Goal: Task Accomplishment & Management: Use online tool/utility

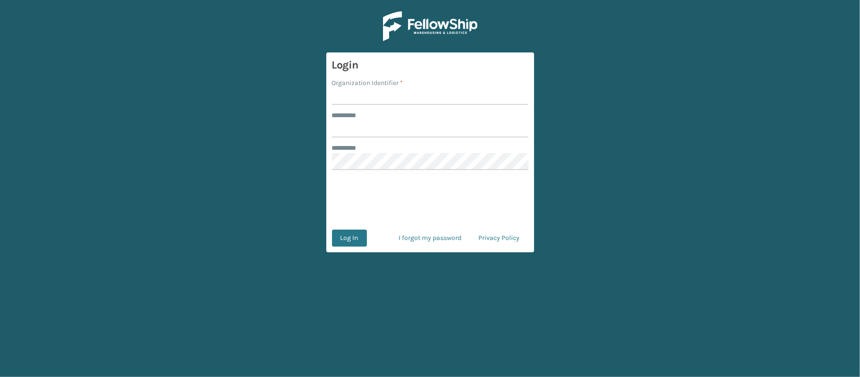
click at [380, 89] on input "Organization Identifier *" at bounding box center [430, 96] width 196 height 17
type input "[PERSON_NAME]"
click at [397, 129] on input "******** *" at bounding box center [430, 128] width 196 height 17
type input "******"
click at [356, 240] on button "Log In" at bounding box center [349, 237] width 35 height 17
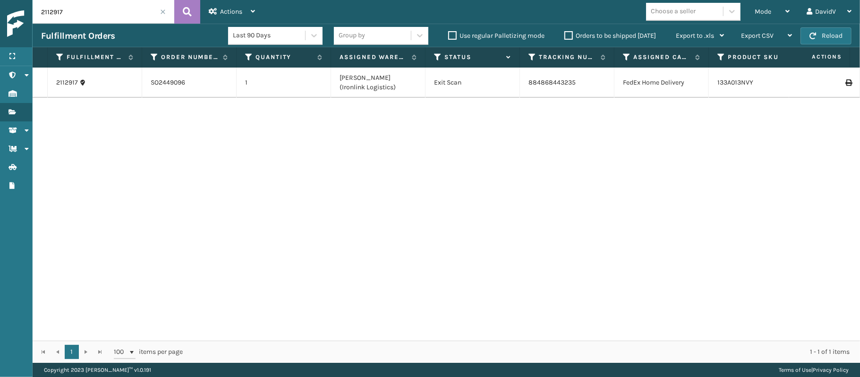
click at [570, 36] on label "Orders to be shipped [DATE]" at bounding box center [610, 36] width 92 height 8
click at [565, 36] on input "Orders to be shipped [DATE]" at bounding box center [564, 33] width 0 height 6
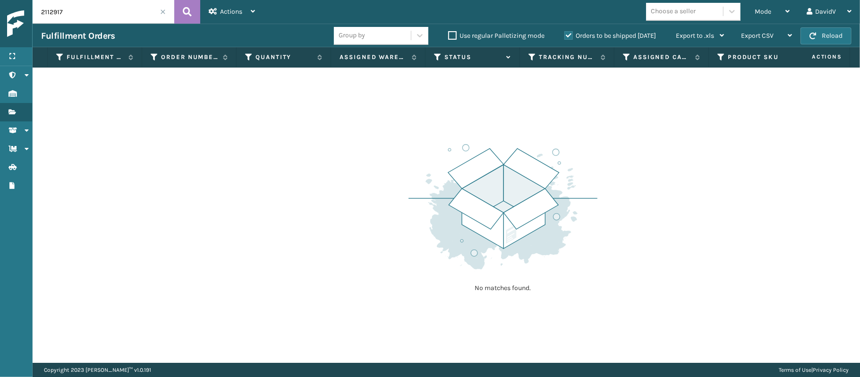
click at [570, 36] on label "Orders to be shipped [DATE]" at bounding box center [610, 36] width 92 height 8
click at [565, 36] on input "Orders to be shipped [DATE]" at bounding box center [564, 33] width 0 height 6
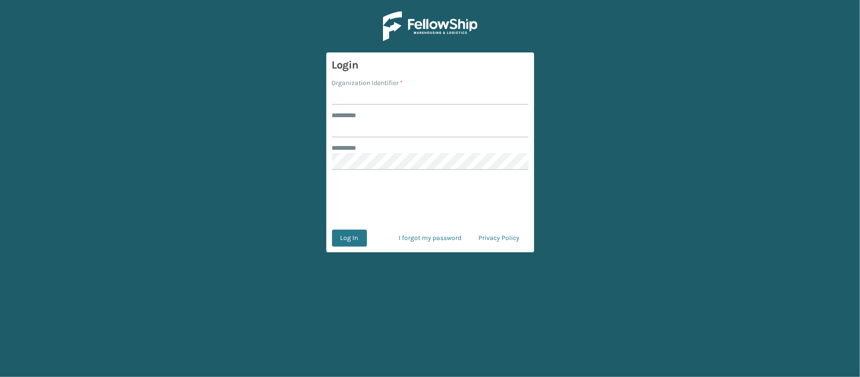
click at [377, 99] on input "Organization Identifier *" at bounding box center [430, 96] width 196 height 17
type input "[PERSON_NAME]"
click at [368, 125] on input "******** *" at bounding box center [430, 128] width 196 height 17
type input "******"
click at [348, 231] on button "Log In" at bounding box center [349, 237] width 35 height 17
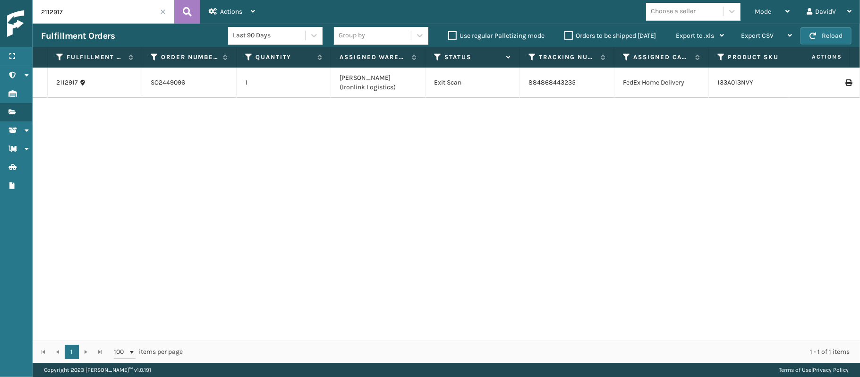
click at [567, 35] on label "Orders to be shipped [DATE]" at bounding box center [610, 36] width 92 height 8
click at [565, 35] on input "Orders to be shipped [DATE]" at bounding box center [564, 33] width 0 height 6
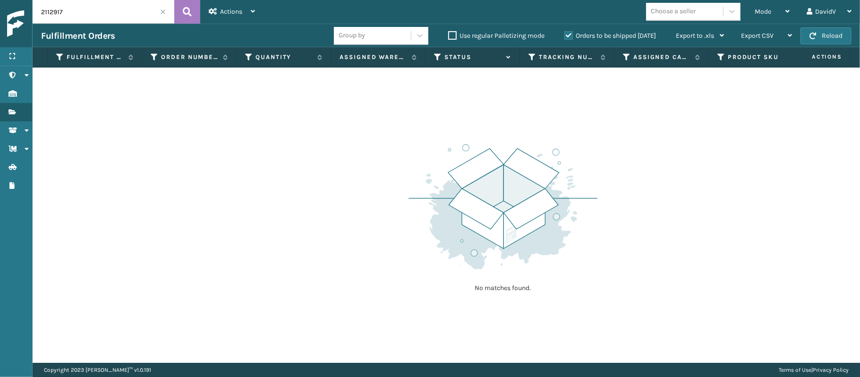
click at [567, 35] on label "Orders to be shipped [DATE]" at bounding box center [610, 36] width 92 height 8
click at [565, 35] on input "Orders to be shipped [DATE]" at bounding box center [564, 33] width 0 height 6
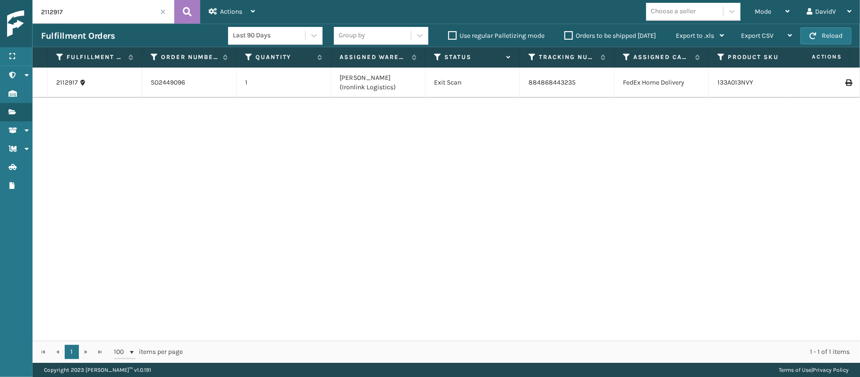
click at [163, 9] on span at bounding box center [163, 12] width 6 height 6
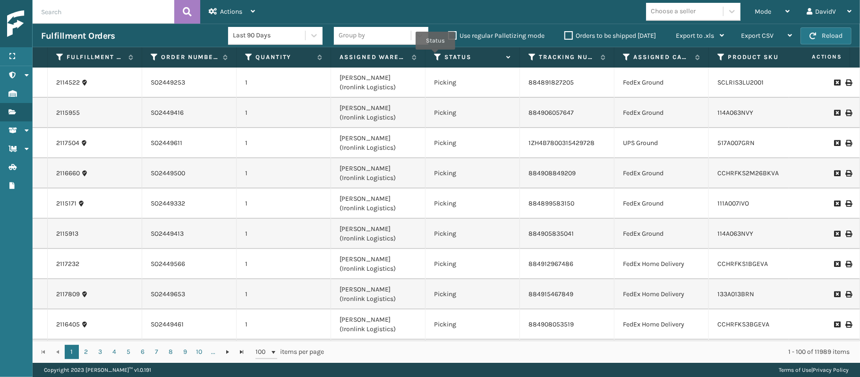
click at [435, 57] on icon at bounding box center [438, 57] width 8 height 8
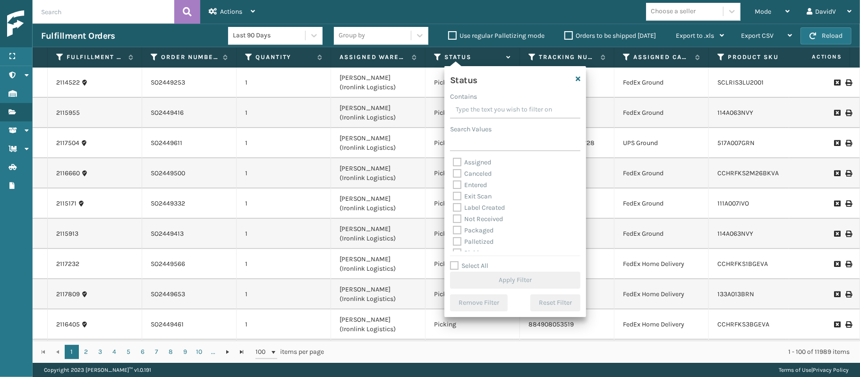
click at [478, 163] on label "Assigned" at bounding box center [472, 162] width 38 height 8
click at [453, 163] on input "Assigned" at bounding box center [453, 160] width 0 height 6
checkbox input "true"
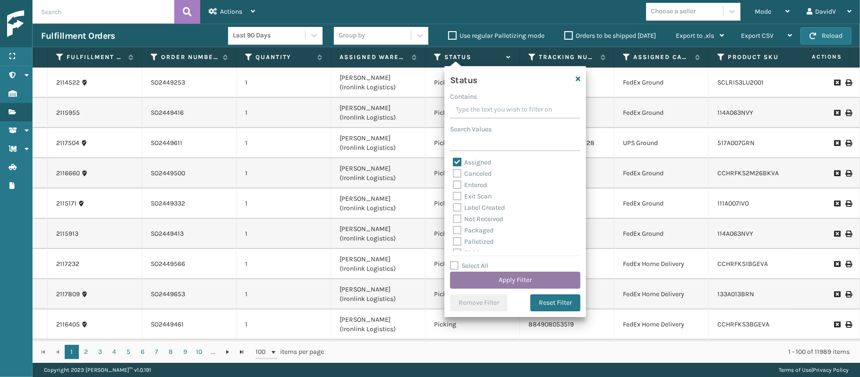
click at [510, 284] on button "Apply Filter" at bounding box center [515, 280] width 130 height 17
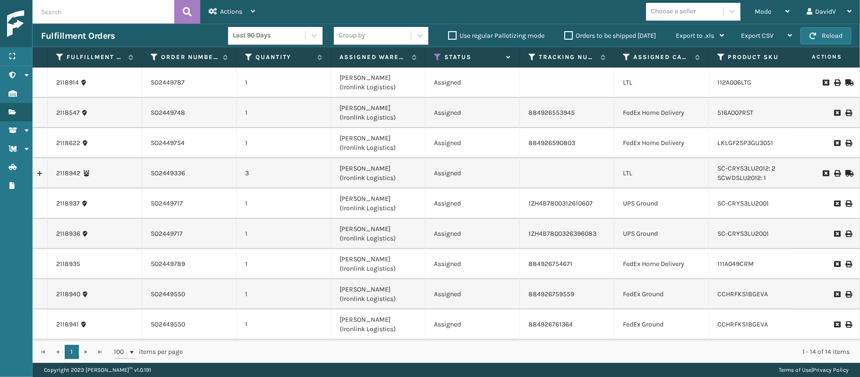
click at [568, 36] on label "Orders to be shipped [DATE]" at bounding box center [610, 36] width 92 height 8
click at [565, 36] on input "Orders to be shipped [DATE]" at bounding box center [564, 33] width 0 height 6
click at [568, 36] on label "Orders to be shipped [DATE]" at bounding box center [610, 36] width 92 height 8
click at [565, 36] on input "Orders to be shipped [DATE]" at bounding box center [564, 33] width 0 height 6
click at [755, 12] on div "Mode" at bounding box center [772, 12] width 35 height 24
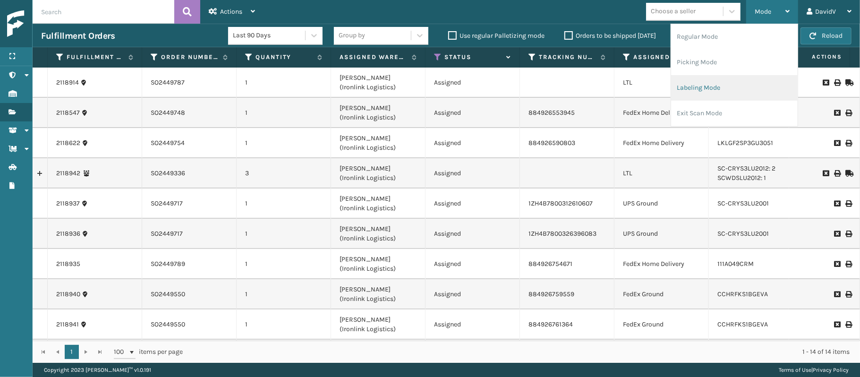
click at [696, 91] on li "Labeling Mode" at bounding box center [734, 87] width 127 height 25
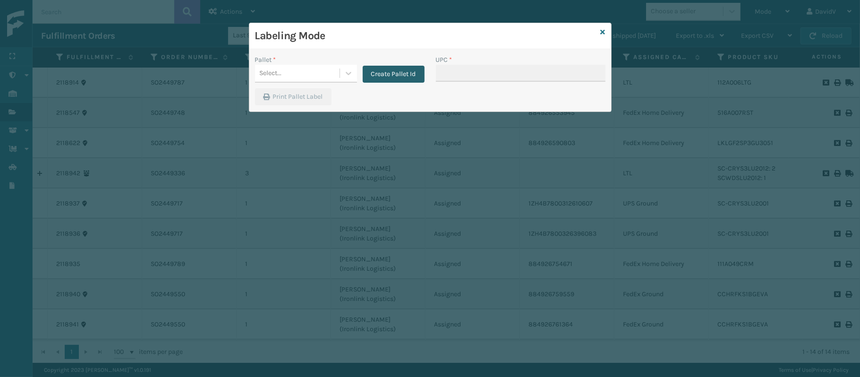
click at [399, 72] on button "Create Pallet Id" at bounding box center [394, 74] width 62 height 17
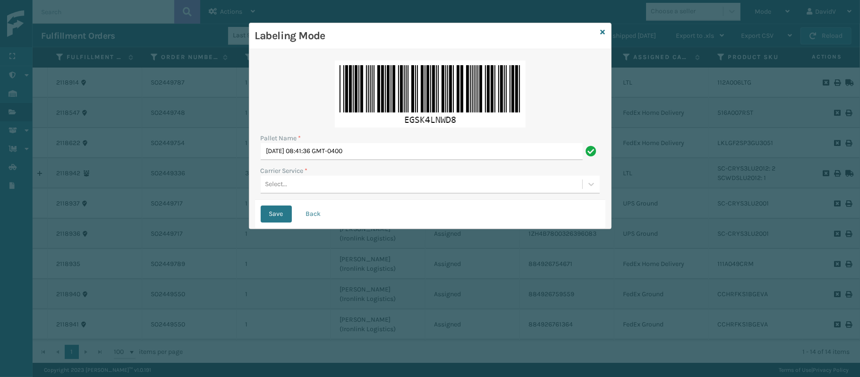
click at [369, 140] on div "Pallet Name *" at bounding box center [430, 138] width 339 height 10
drag, startPoint x: 369, startPoint y: 140, endPoint x: 368, endPoint y: 152, distance: 11.8
click at [368, 152] on div "Pallet Name * [DATE] 08:41:36 GMT-0400" at bounding box center [430, 146] width 339 height 27
click at [368, 152] on input "[DATE] 08:41:36 GMT-0400" at bounding box center [422, 151] width 322 height 17
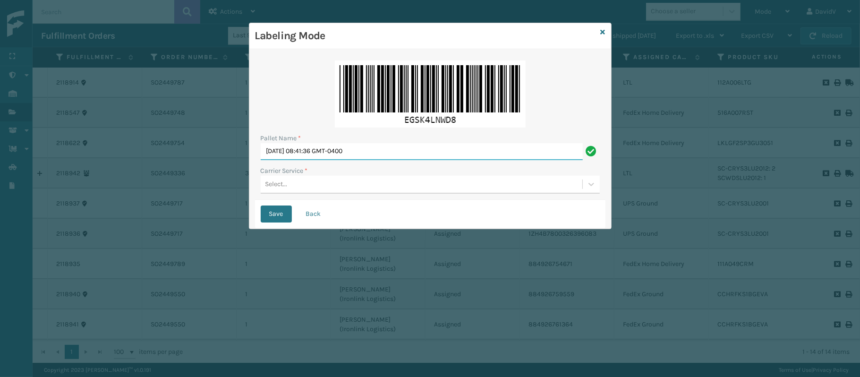
click at [368, 152] on input "[DATE] 08:41:36 GMT-0400" at bounding box center [422, 151] width 322 height 17
click at [267, 148] on input "517194" at bounding box center [422, 151] width 322 height 17
click at [327, 161] on div "Pallet Name * LPN 517194 Carrier Service * Select..." at bounding box center [430, 127] width 350 height 145
click at [322, 148] on input "LPN 517194" at bounding box center [422, 151] width 322 height 17
type input "LPN 517194 TRUCK #1"
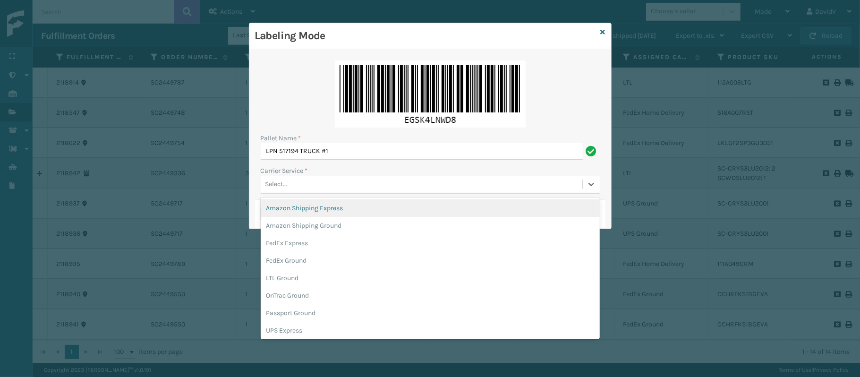
click at [277, 181] on div "Select..." at bounding box center [276, 184] width 22 height 10
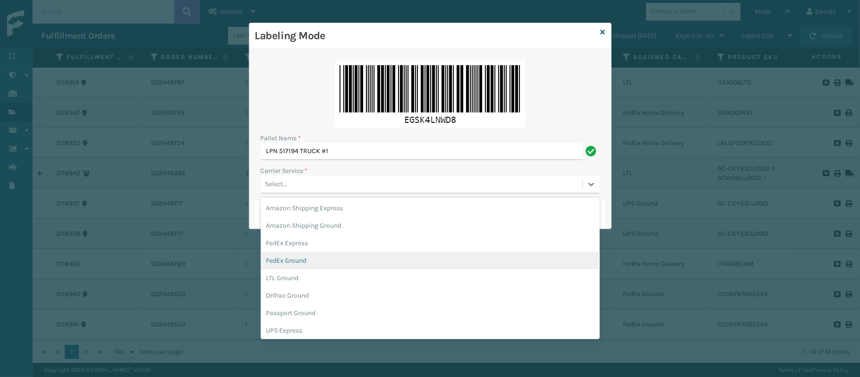
click at [305, 260] on div "FedEx Ground" at bounding box center [430, 260] width 339 height 17
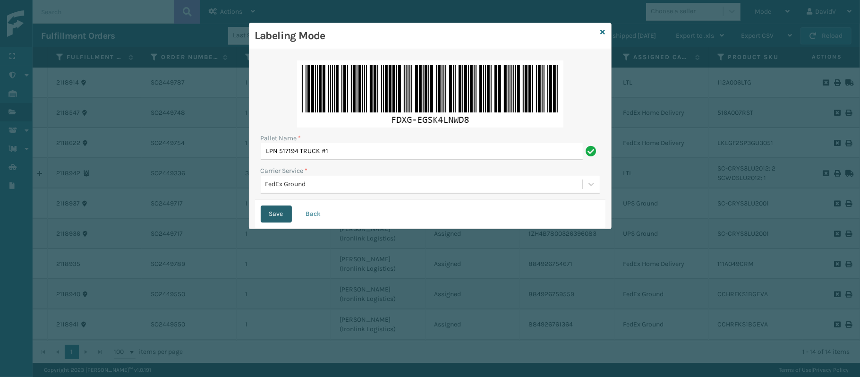
click at [276, 212] on button "Save" at bounding box center [276, 213] width 31 height 17
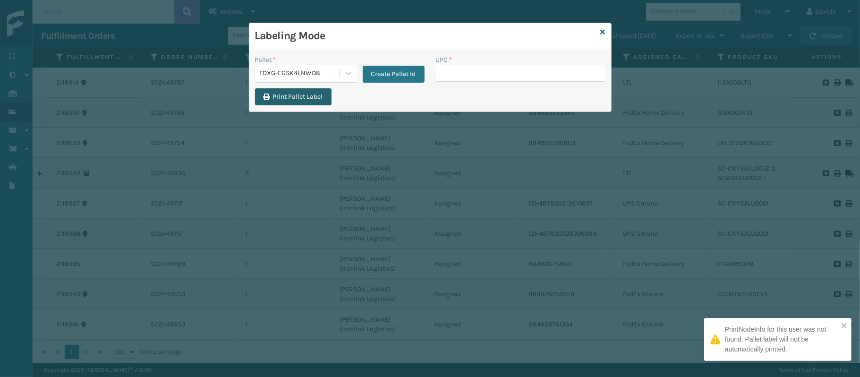
click at [299, 97] on button "Print Pallet Label" at bounding box center [293, 96] width 76 height 17
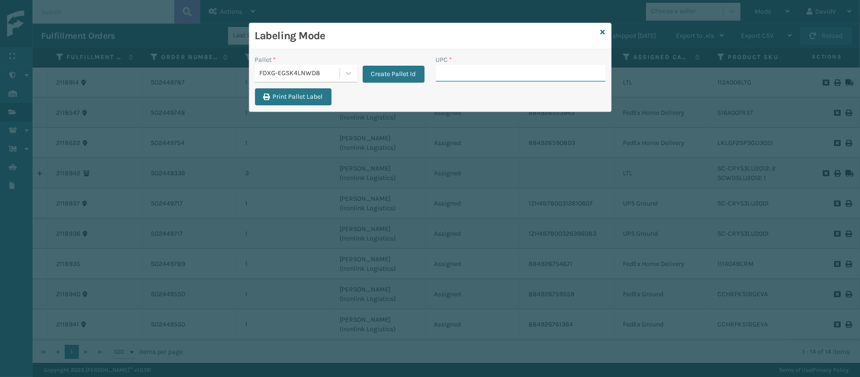
click at [446, 71] on input "UPC *" at bounding box center [521, 73] width 170 height 17
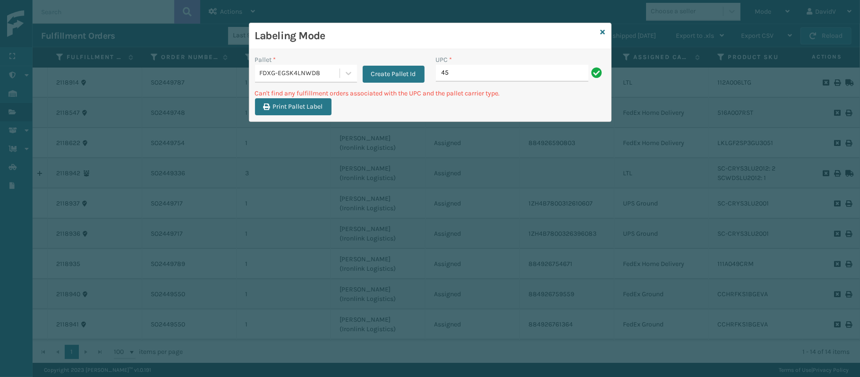
type input "4"
type input "S"
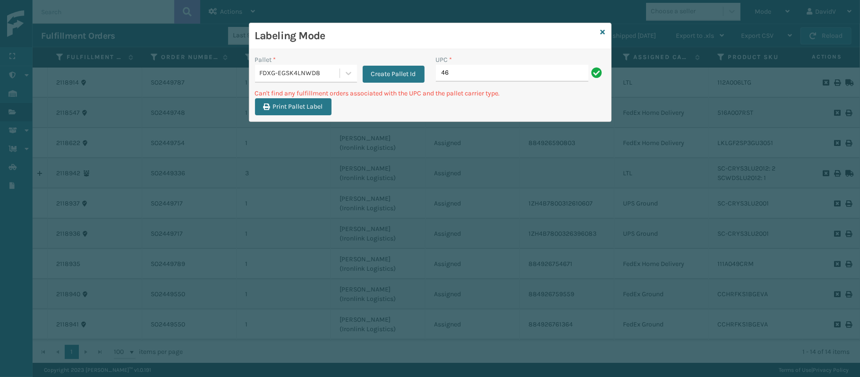
type input "4"
type input "SCLRIS3LU2001"
type input "4"
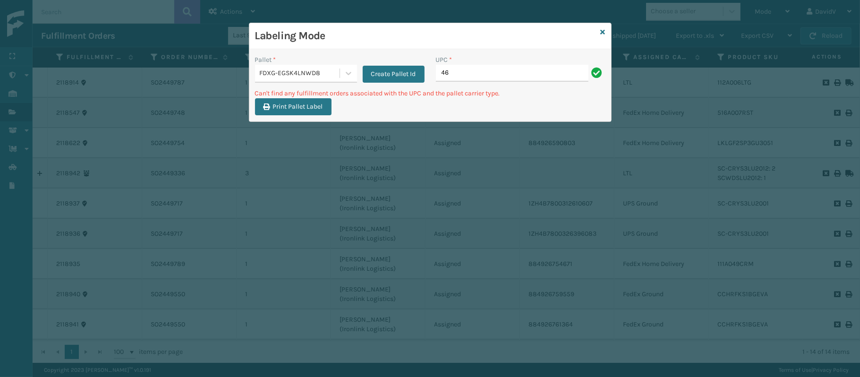
type input "4"
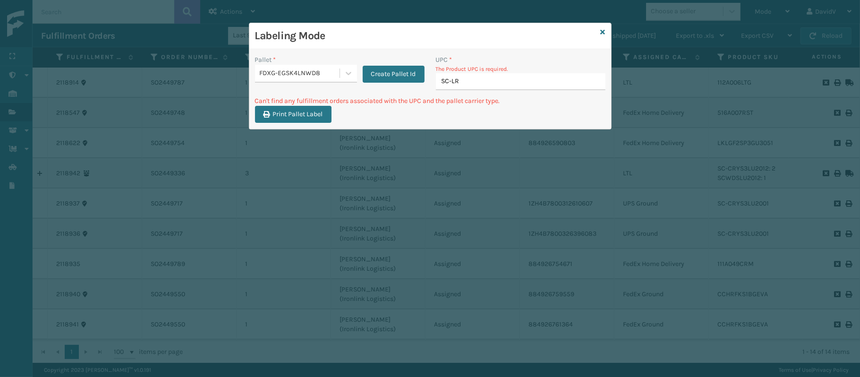
type input "SC-LRI"
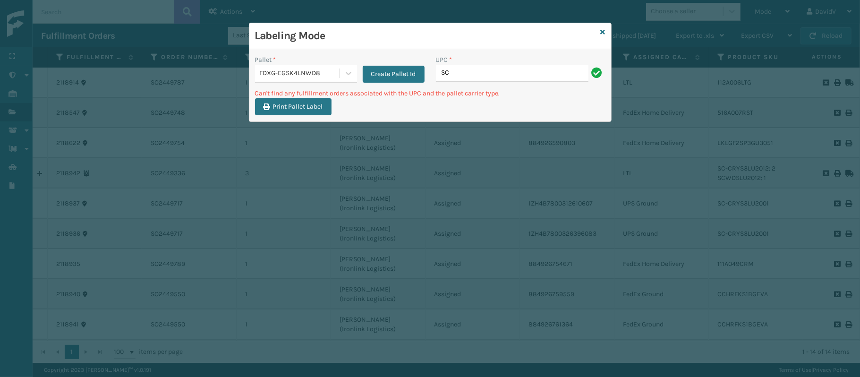
type input "S"
click at [463, 73] on input "SCLRIS3LU2001" at bounding box center [512, 73] width 153 height 17
drag, startPoint x: 450, startPoint y: 74, endPoint x: 450, endPoint y: 65, distance: 9.0
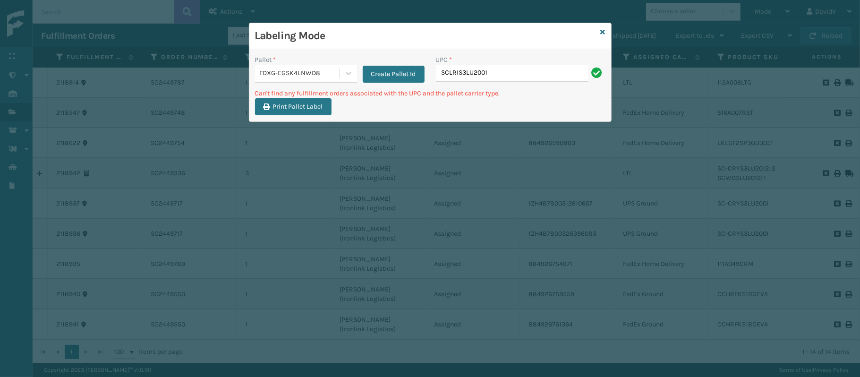
type input "SCLRIS3LU2001"
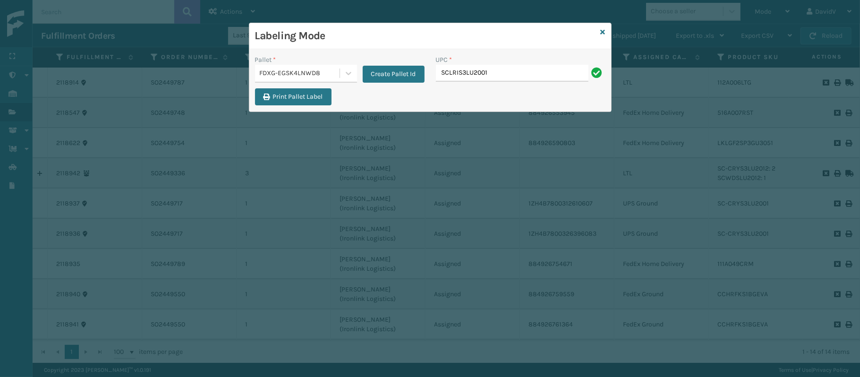
type input "SCLRIS3LU2001"
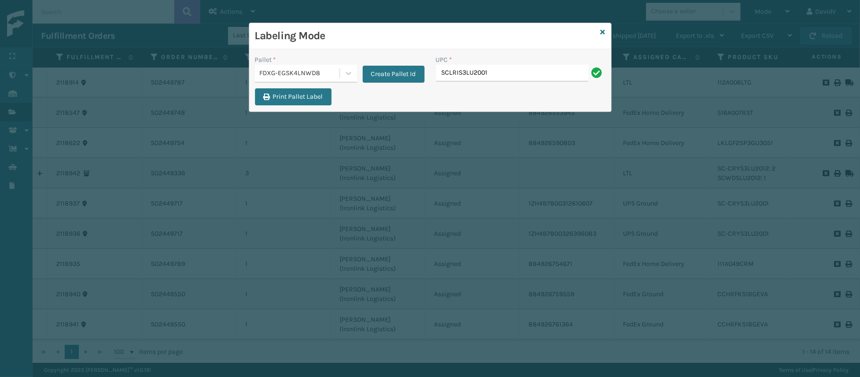
type input "SCLRIS3LU2001"
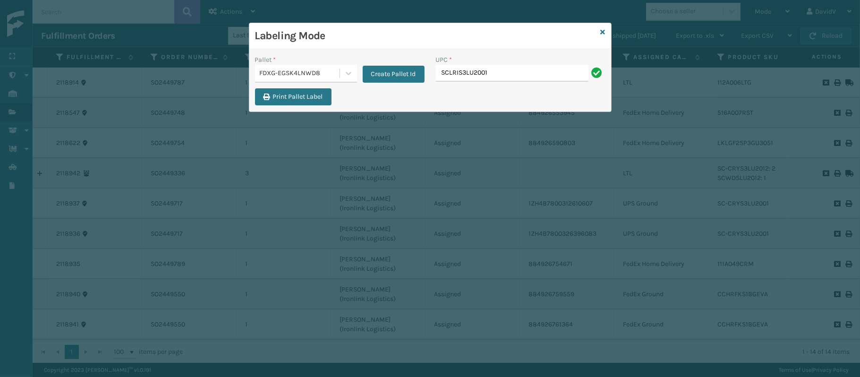
type input "SCLRIS3LU2001"
click at [599, 34] on div "Labeling Mode" at bounding box center [430, 36] width 362 height 26
click at [604, 32] on icon at bounding box center [603, 32] width 5 height 7
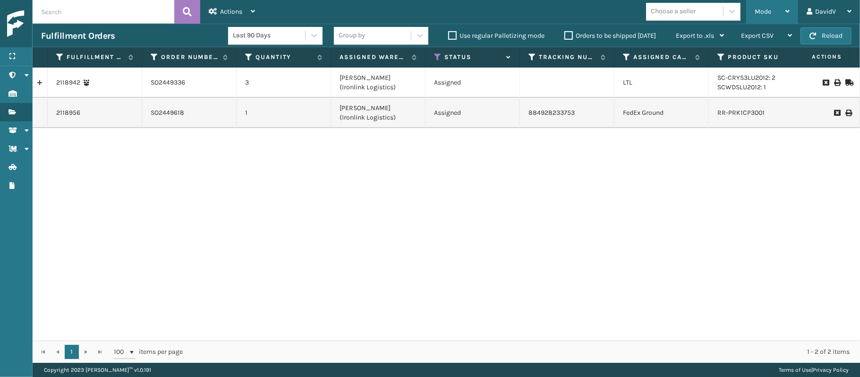
click at [758, 5] on div "Mode" at bounding box center [772, 12] width 35 height 24
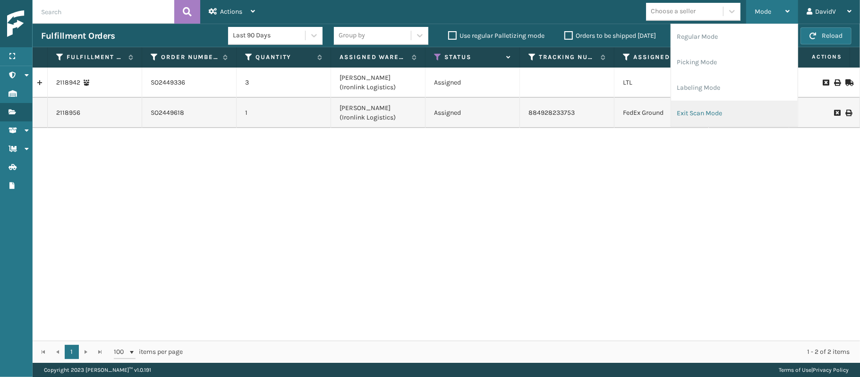
click at [711, 103] on li "Exit Scan Mode" at bounding box center [734, 113] width 127 height 25
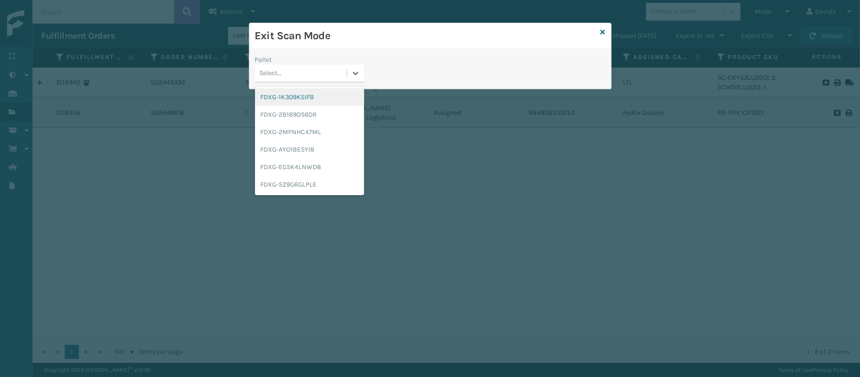
click at [346, 65] on div "Select..." at bounding box center [309, 74] width 109 height 18
click at [320, 170] on div "FDXG-EGSK4LNWD8" at bounding box center [309, 166] width 109 height 17
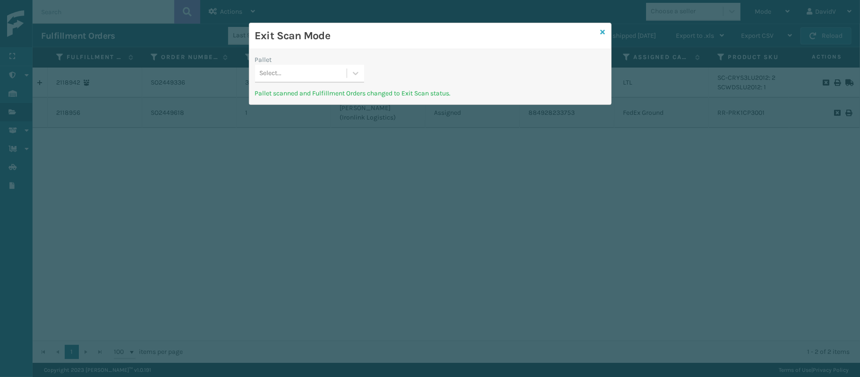
click at [601, 31] on icon at bounding box center [603, 32] width 5 height 7
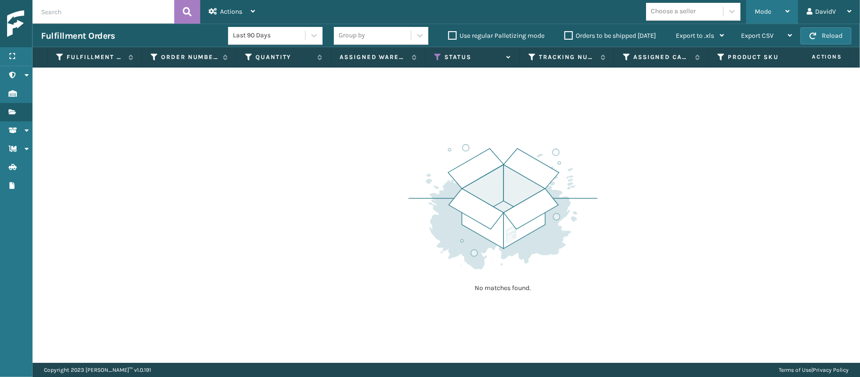
click at [775, 6] on div "Mode" at bounding box center [772, 12] width 35 height 24
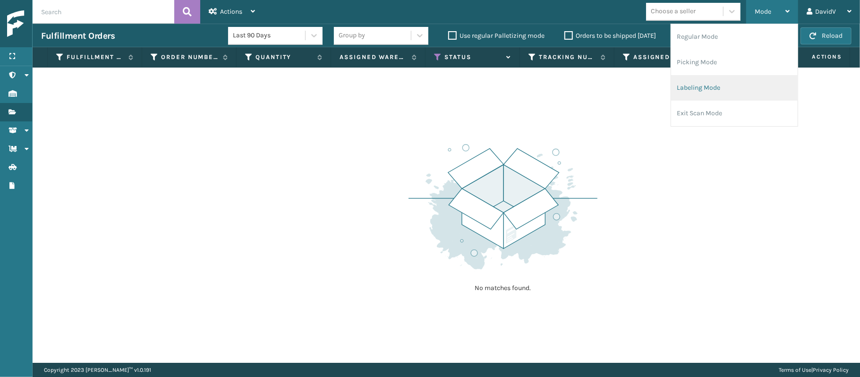
click at [680, 95] on li "Labeling Mode" at bounding box center [734, 87] width 127 height 25
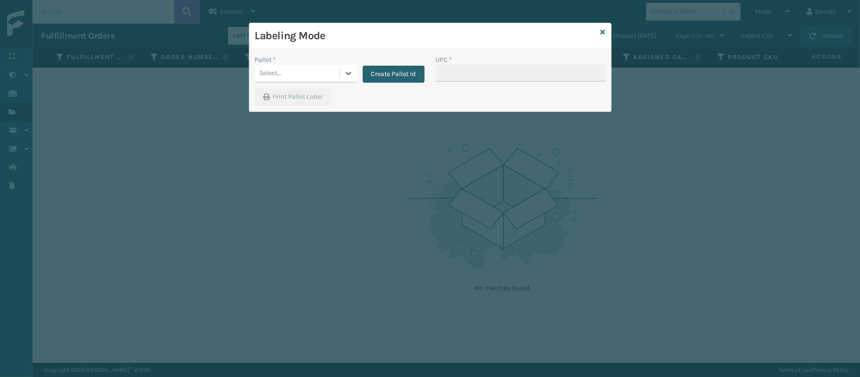
click at [373, 76] on button "Create Pallet Id" at bounding box center [394, 74] width 62 height 17
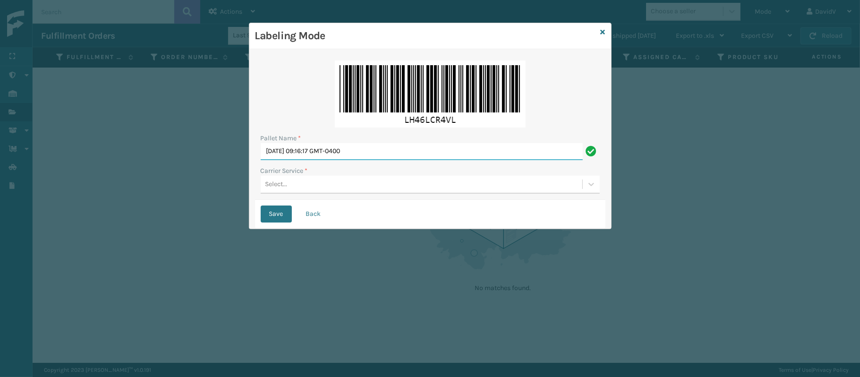
click at [312, 152] on input "[DATE] 09:16:17 GMT-0400" at bounding box center [422, 151] width 322 height 17
type input "LPN 517197 TRUCK #1"
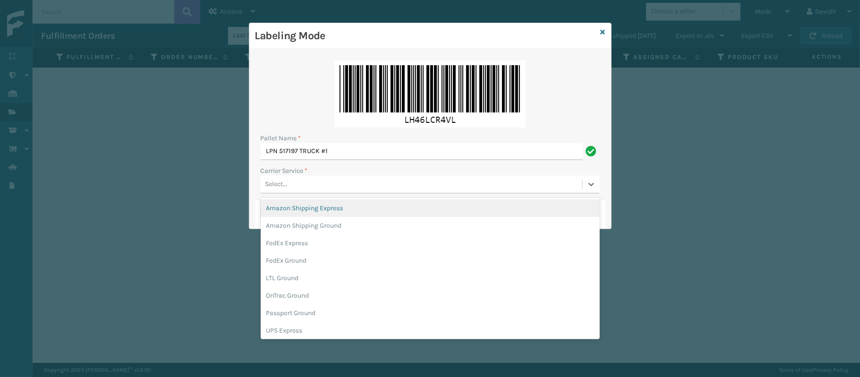
click at [286, 183] on div "Select..." at bounding box center [276, 184] width 22 height 10
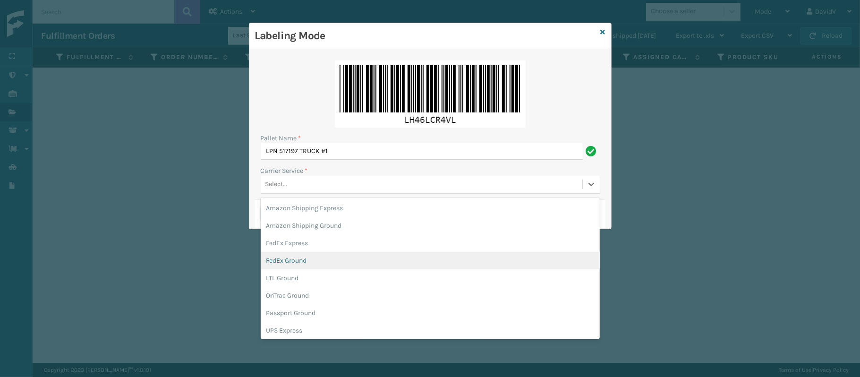
click at [297, 260] on div "FedEx Ground" at bounding box center [430, 260] width 339 height 17
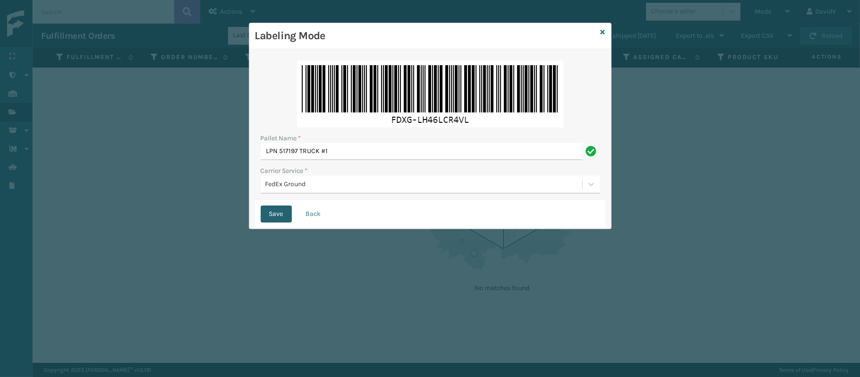
click at [275, 218] on button "Save" at bounding box center [276, 213] width 31 height 17
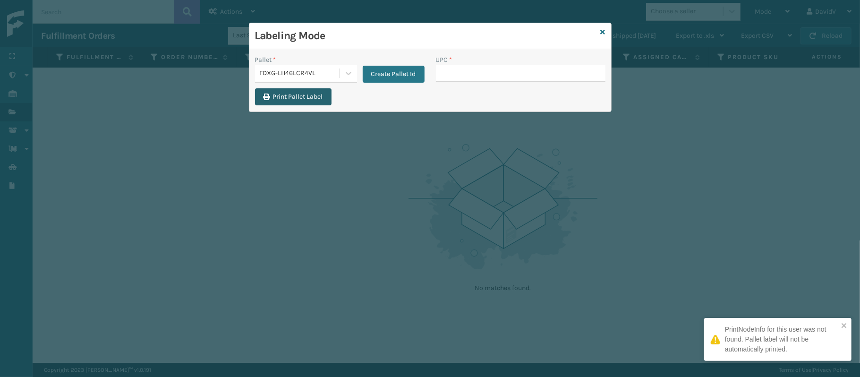
click at [290, 98] on button "Print Pallet Label" at bounding box center [293, 96] width 76 height 17
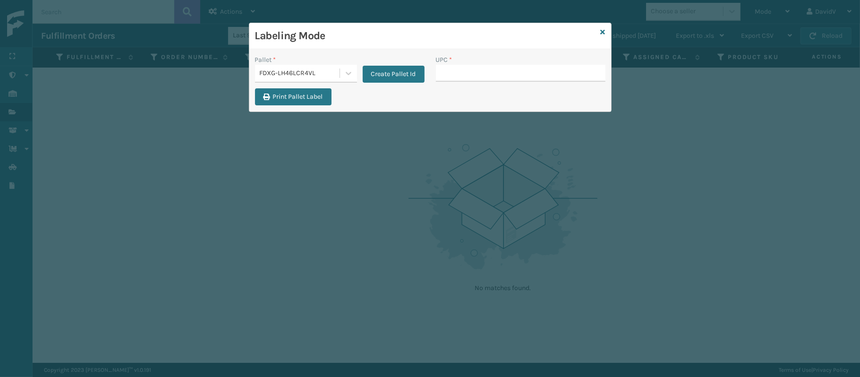
click at [484, 63] on div "UPC *" at bounding box center [521, 60] width 170 height 10
click at [480, 78] on input "UPC *" at bounding box center [521, 73] width 170 height 17
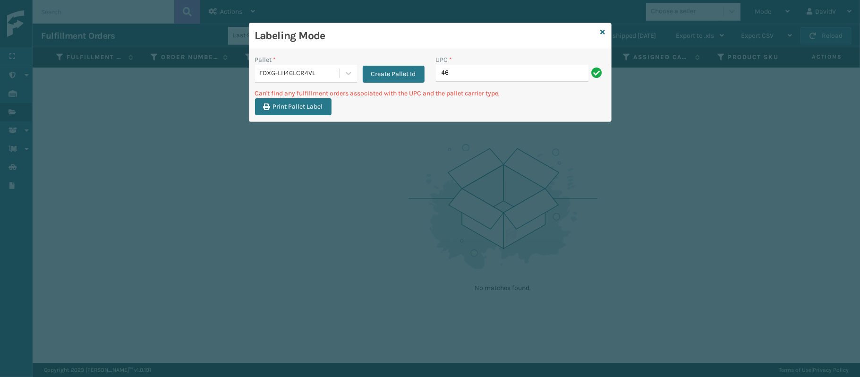
type input "4"
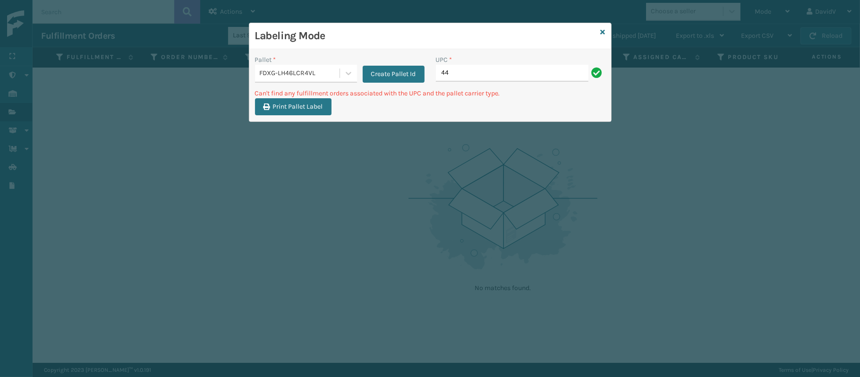
type input "4"
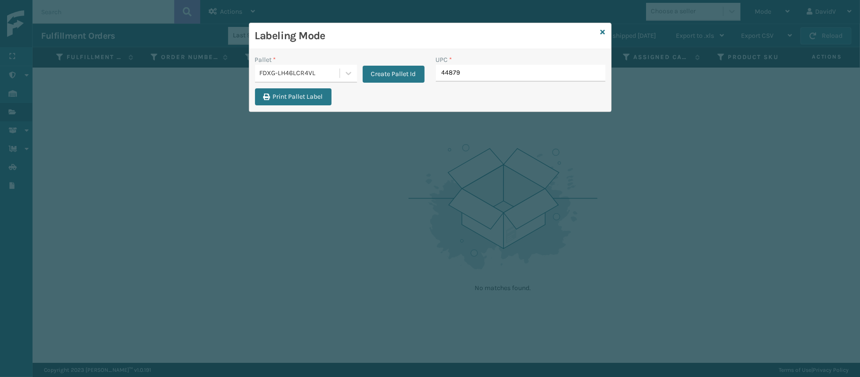
type input "44879"
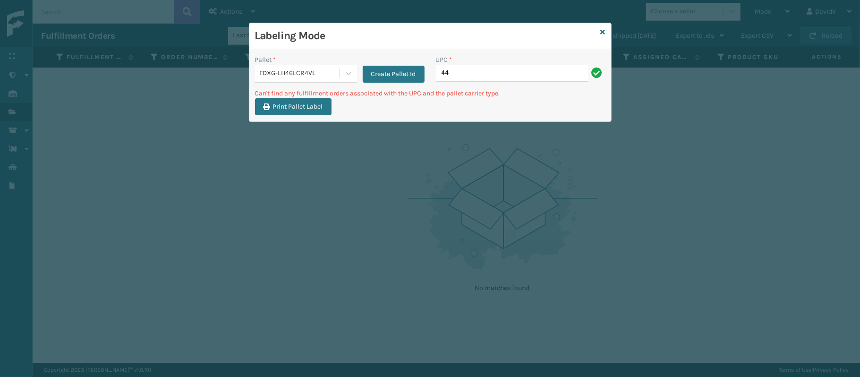
type input "4"
click at [480, 78] on input "CCWENKS1M26CFVA" at bounding box center [512, 73] width 153 height 17
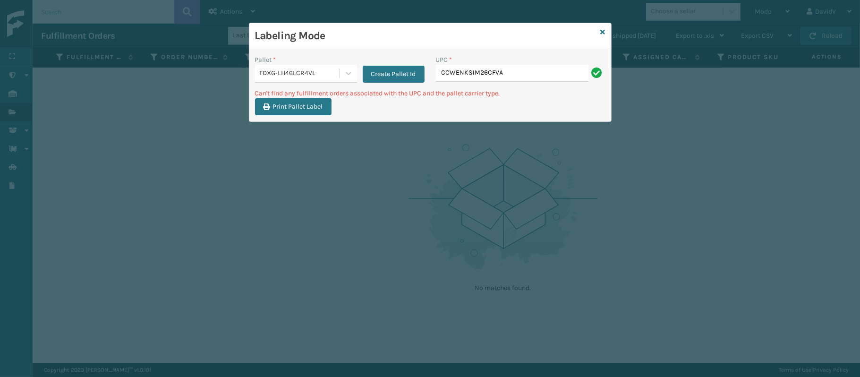
type input "CCWENKS1M26CFVA"
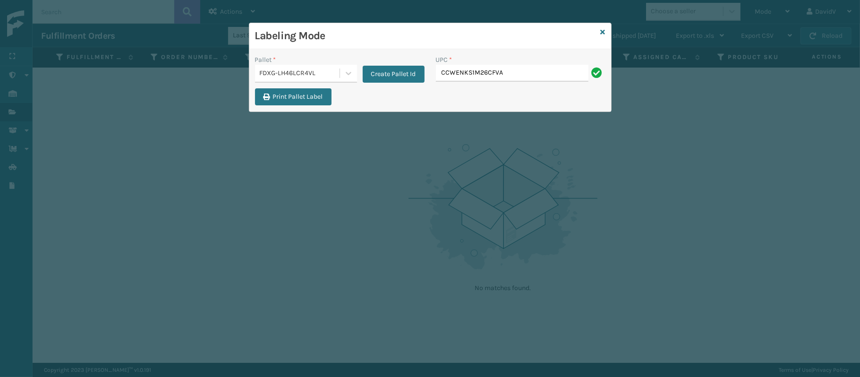
type input "CCWENKS1M26CFVA"
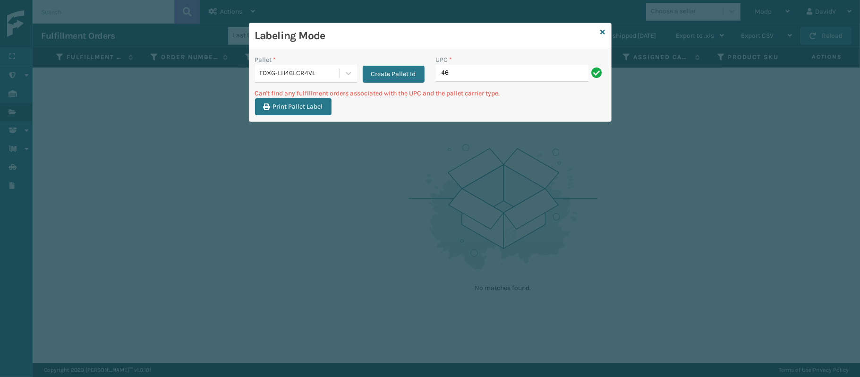
type input "4"
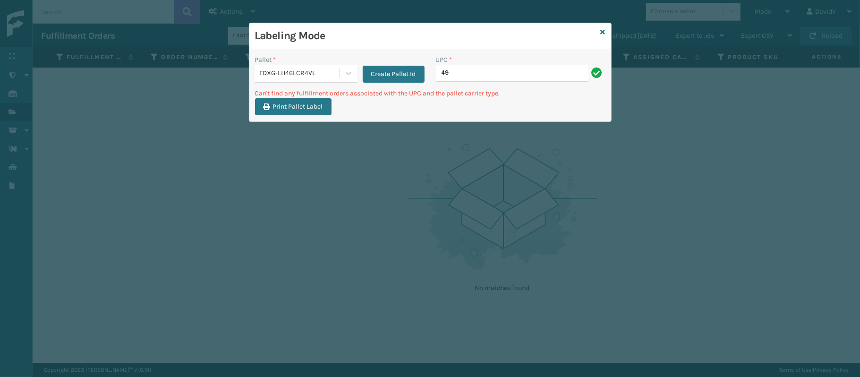
type input "4"
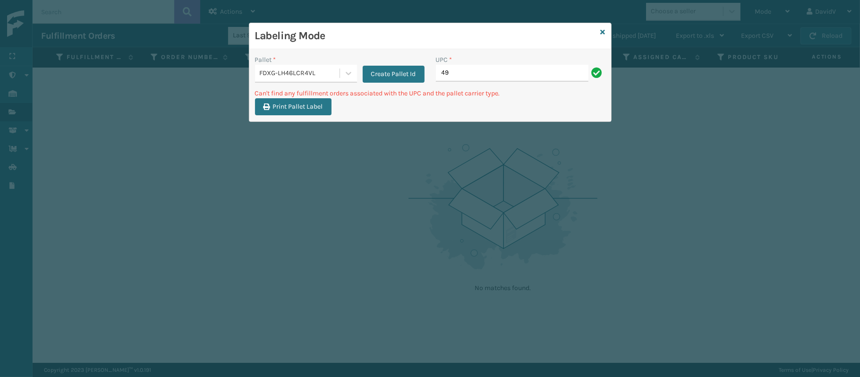
type input "4"
type input "516A015LIN"
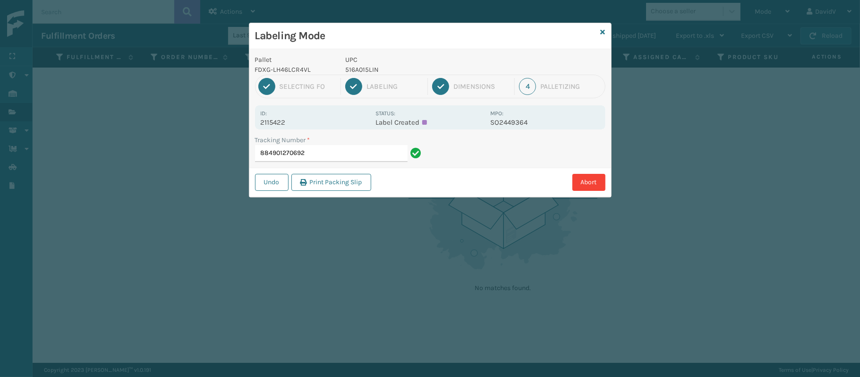
click at [369, 68] on p "516A015LIN" at bounding box center [414, 70] width 139 height 10
copy p "516A015LIN"
click at [325, 161] on input "884901270692" at bounding box center [331, 153] width 153 height 17
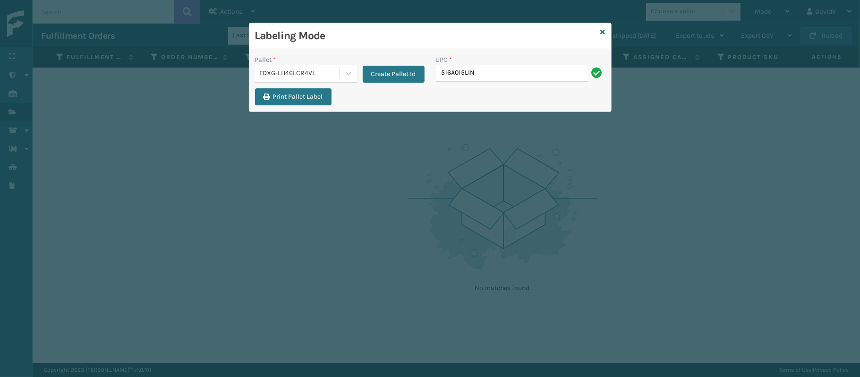
type input "516A015LIN"
click at [601, 30] on icon at bounding box center [603, 32] width 5 height 7
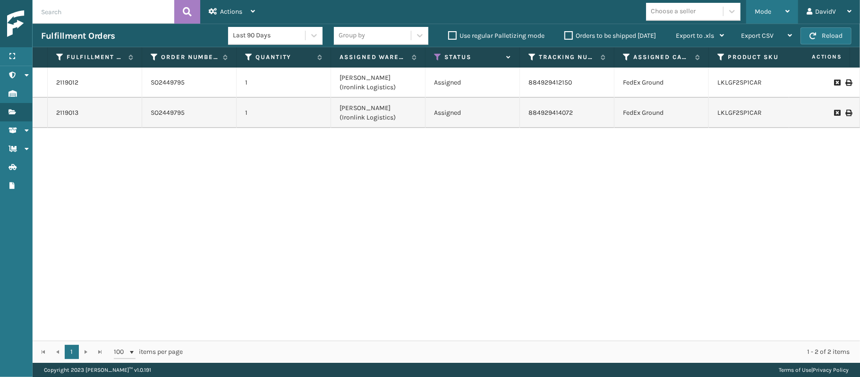
click at [779, 16] on div "Mode" at bounding box center [772, 12] width 35 height 24
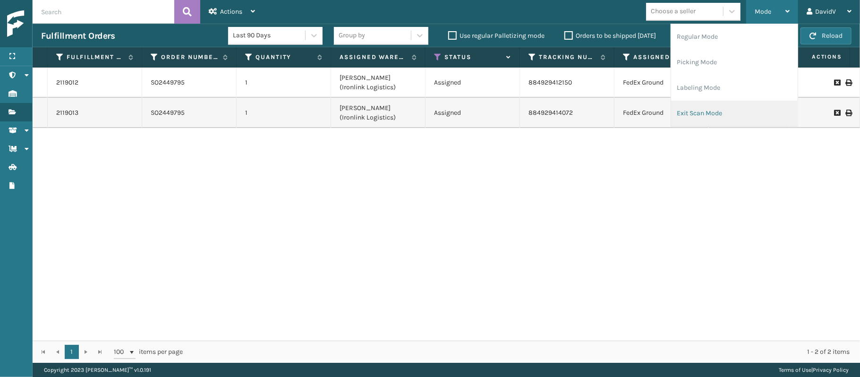
click at [684, 119] on li "Exit Scan Mode" at bounding box center [734, 113] width 127 height 25
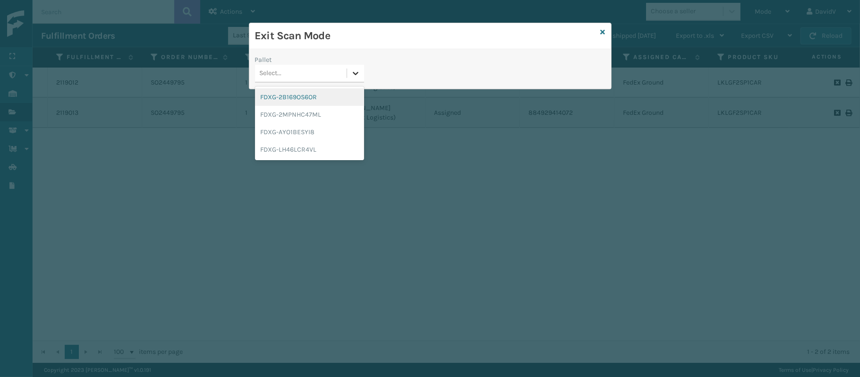
click at [353, 72] on icon at bounding box center [356, 73] width 6 height 3
click at [288, 145] on div "FDXG-LH46LCR4VL" at bounding box center [309, 149] width 109 height 17
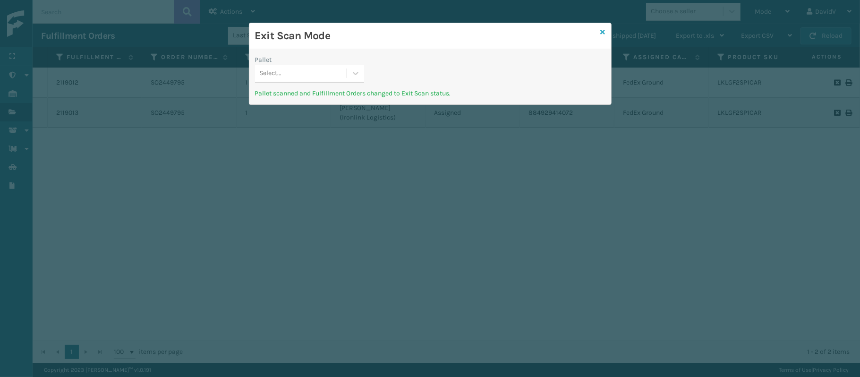
click at [603, 32] on icon at bounding box center [603, 32] width 5 height 7
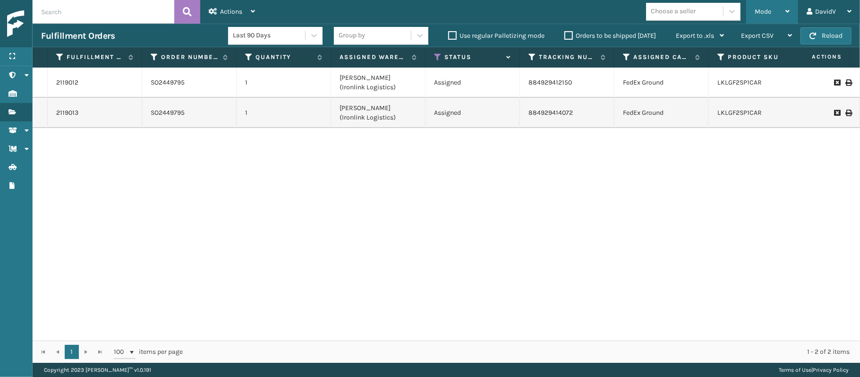
click at [783, 8] on div "Mode" at bounding box center [772, 12] width 35 height 24
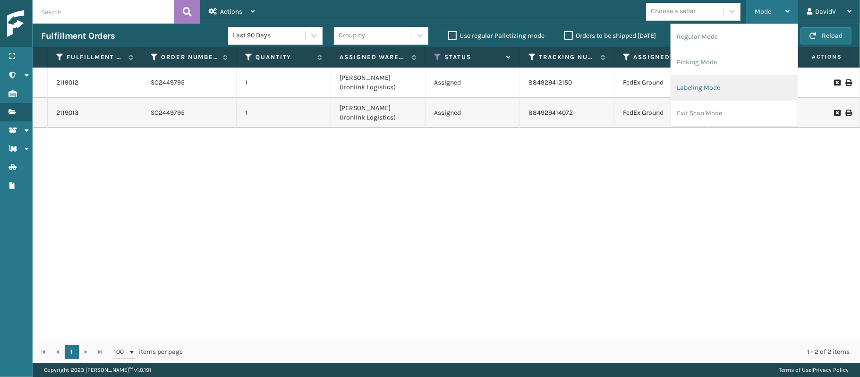
click at [701, 85] on li "Labeling Mode" at bounding box center [734, 87] width 127 height 25
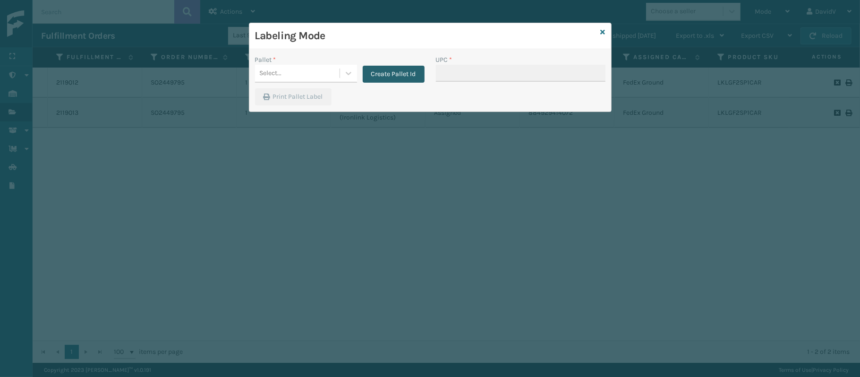
click at [391, 72] on button "Create Pallet Id" at bounding box center [394, 74] width 62 height 17
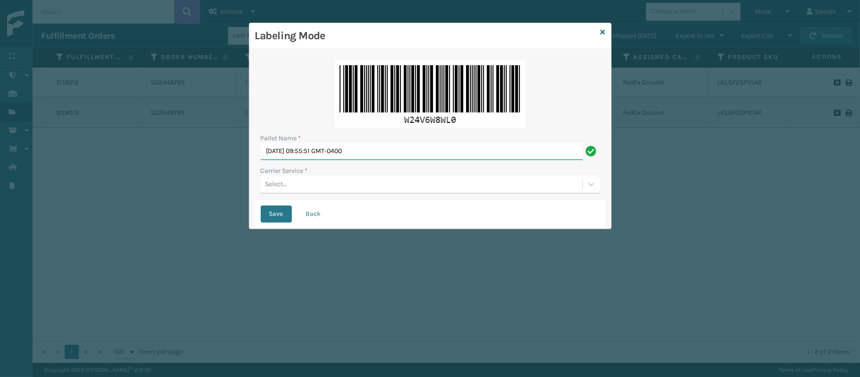
click at [347, 148] on input "[DATE] 09:55:51 GMT-0400" at bounding box center [422, 151] width 322 height 17
type input "LPN 517201 TRUCK #1"
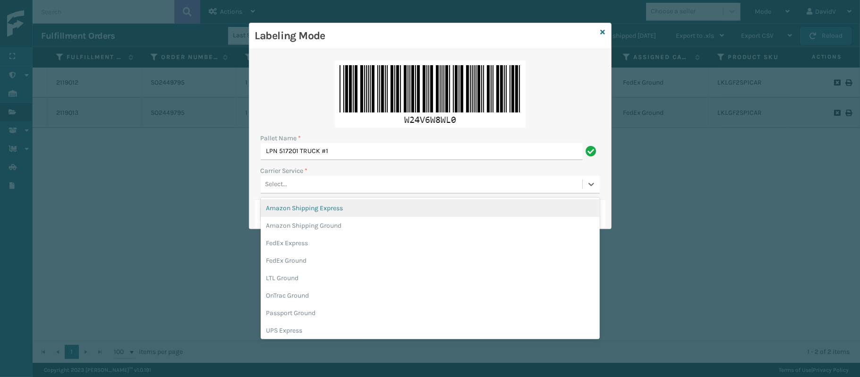
click at [279, 182] on div "Select..." at bounding box center [276, 184] width 22 height 10
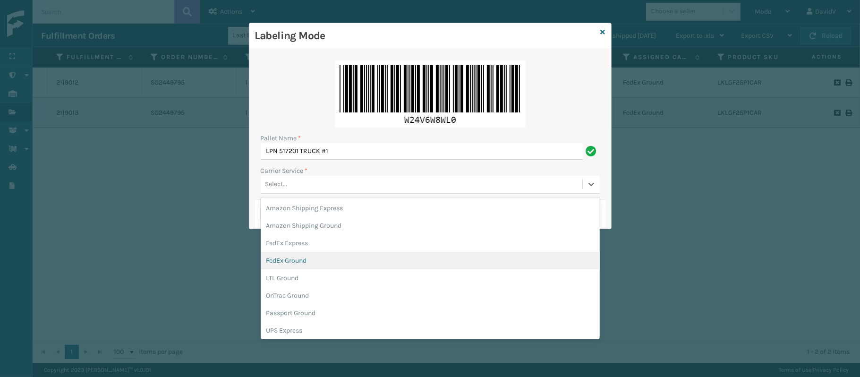
click at [276, 255] on div "FedEx Ground" at bounding box center [430, 260] width 339 height 17
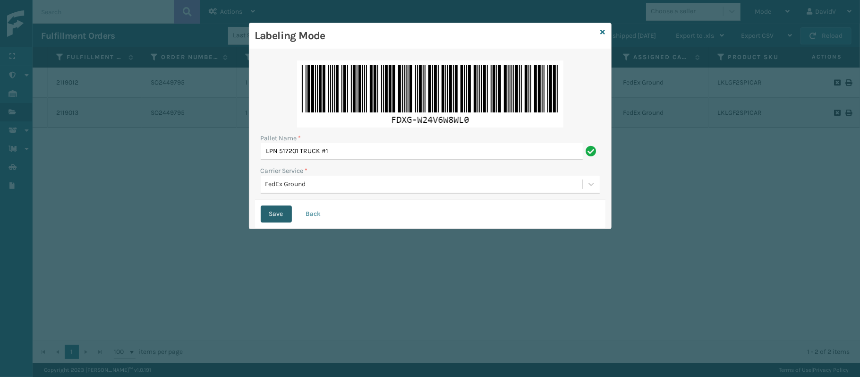
click at [273, 208] on button "Save" at bounding box center [276, 213] width 31 height 17
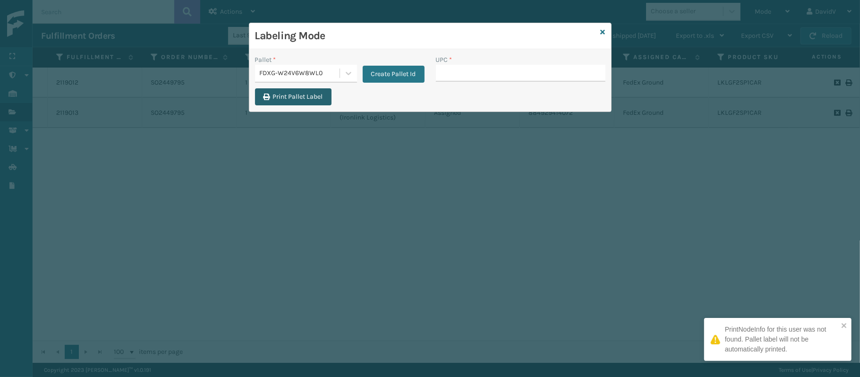
click at [295, 101] on button "Print Pallet Label" at bounding box center [293, 96] width 76 height 17
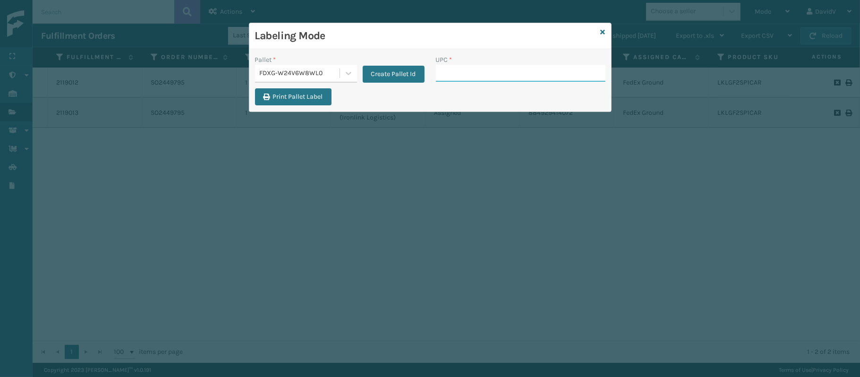
click at [456, 74] on input "UPC *" at bounding box center [521, 73] width 170 height 17
click at [441, 62] on label "UPC *" at bounding box center [444, 60] width 17 height 10
click at [441, 65] on input "UPC *" at bounding box center [521, 73] width 170 height 17
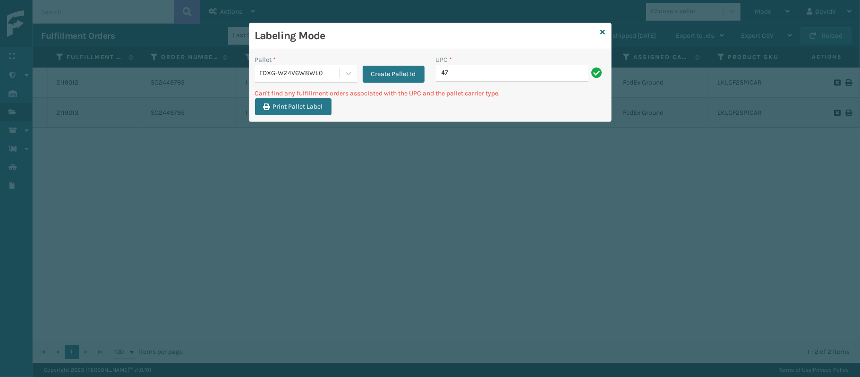
type input "4"
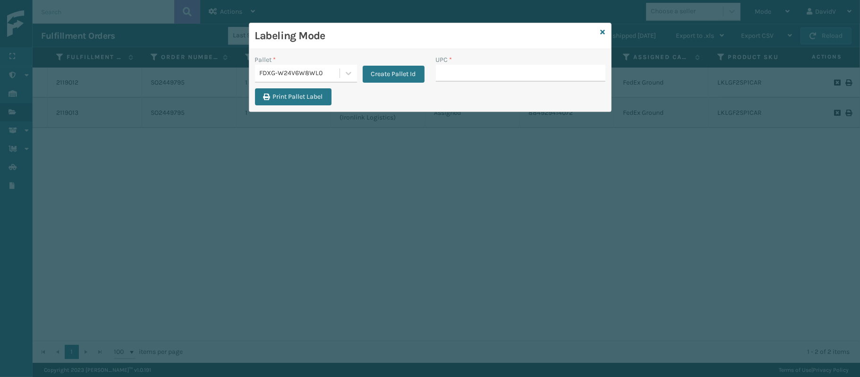
click at [441, 62] on label "UPC *" at bounding box center [444, 60] width 17 height 10
click at [441, 65] on input "UPC *" at bounding box center [521, 73] width 170 height 17
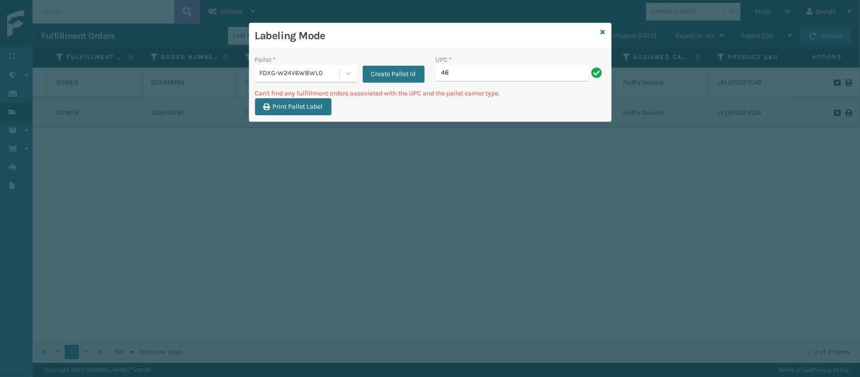
type input "4"
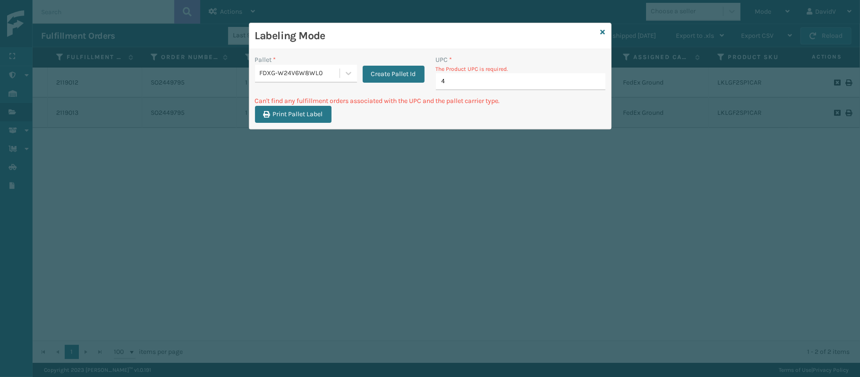
type input "46"
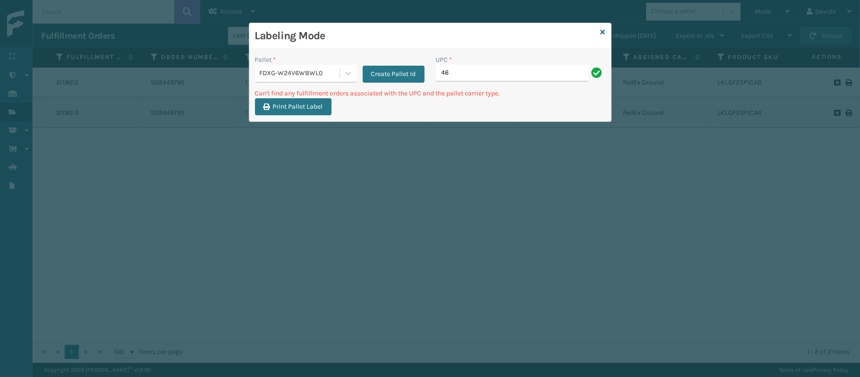
type input "4"
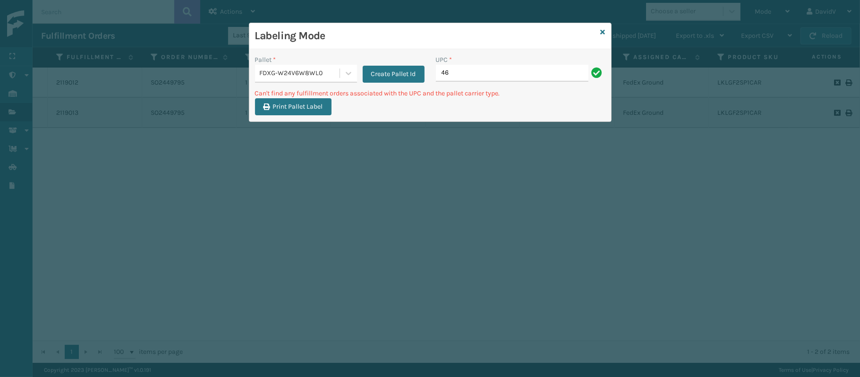
type input "4"
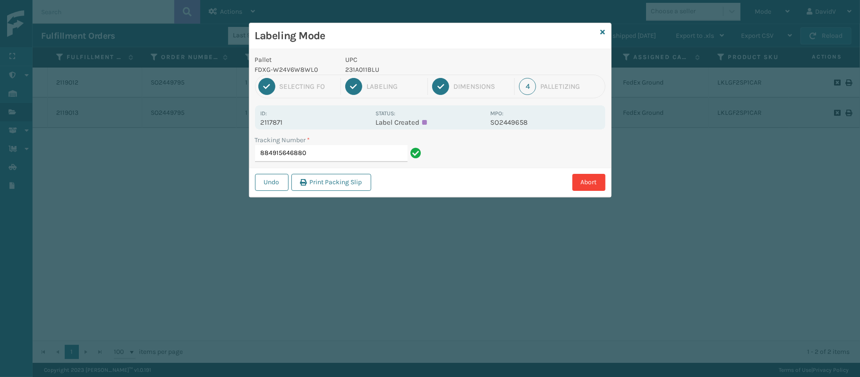
click at [361, 67] on p "231A011BLU" at bounding box center [414, 70] width 139 height 10
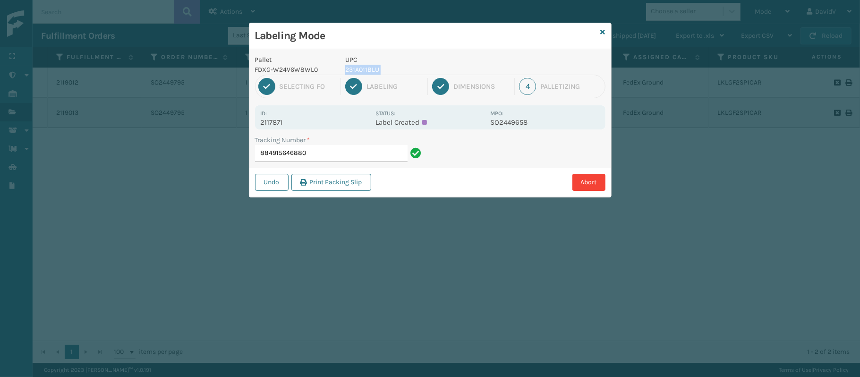
copy p "231A011BLU"
click at [315, 151] on input "884915646880" at bounding box center [331, 153] width 153 height 17
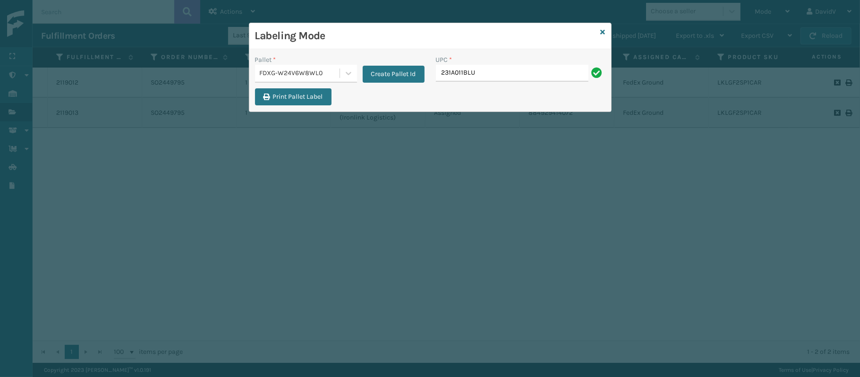
type input "231A011BLU"
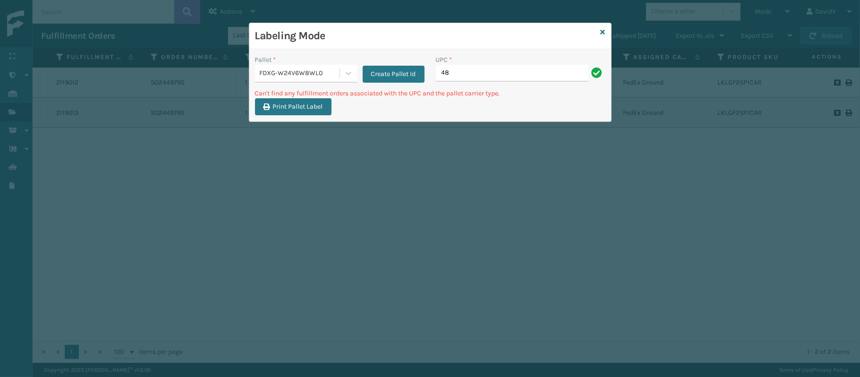
type input "4"
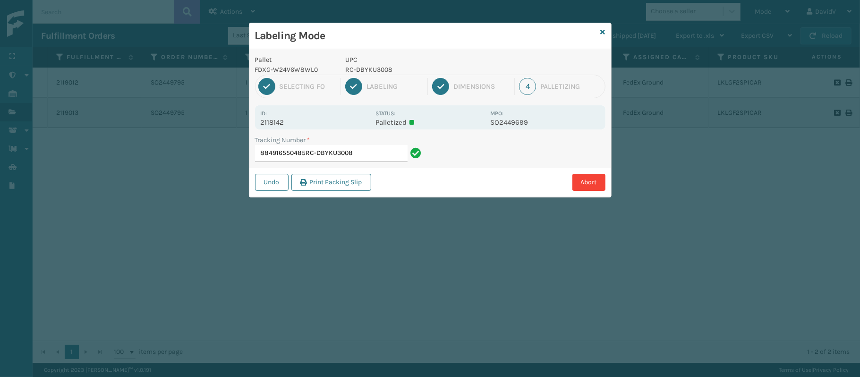
type input "884916550485RC-DBYKU3008"
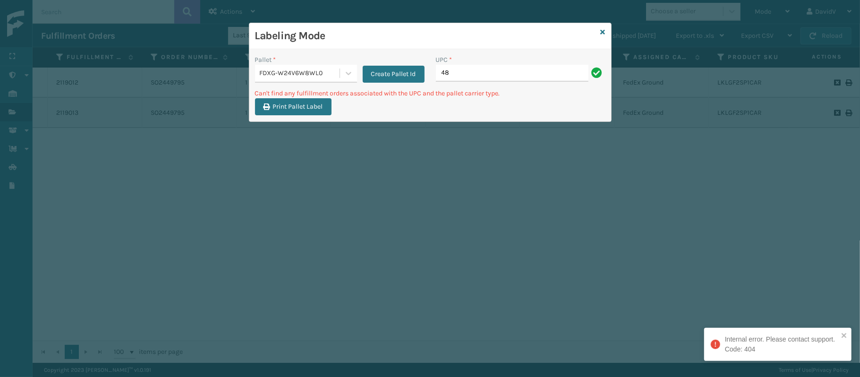
type input "4"
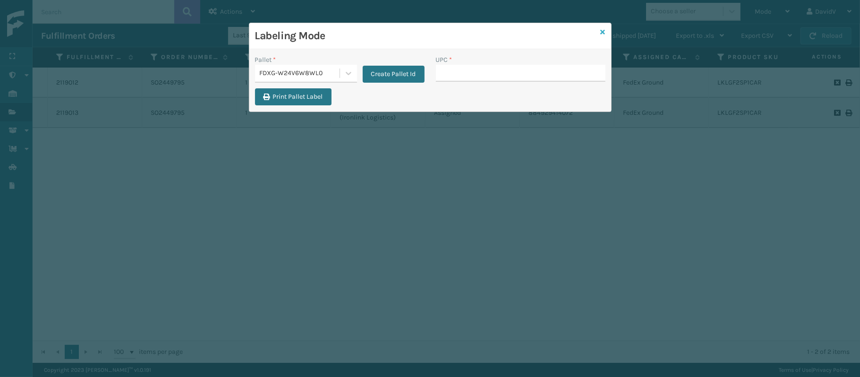
click at [603, 27] on link at bounding box center [603, 32] width 5 height 10
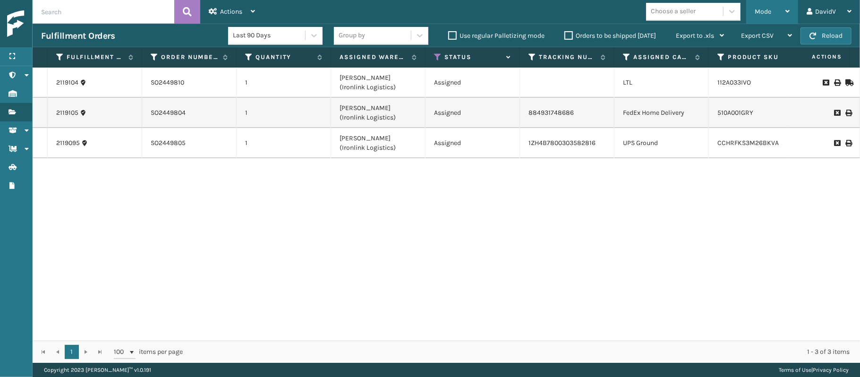
click at [775, 14] on div "Mode" at bounding box center [772, 12] width 35 height 24
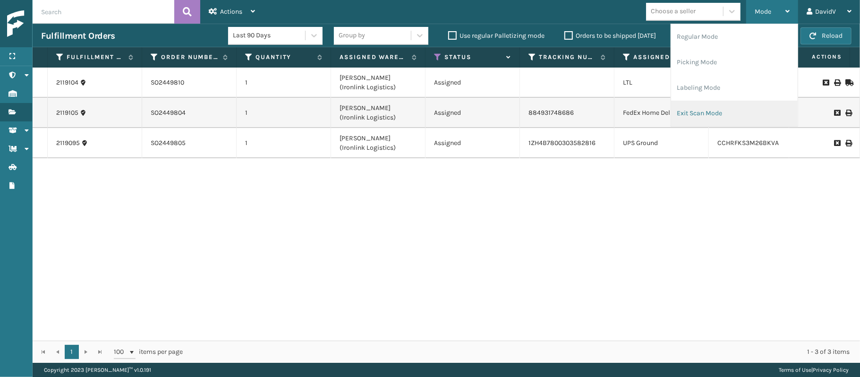
click at [706, 114] on li "Exit Scan Mode" at bounding box center [734, 113] width 127 height 25
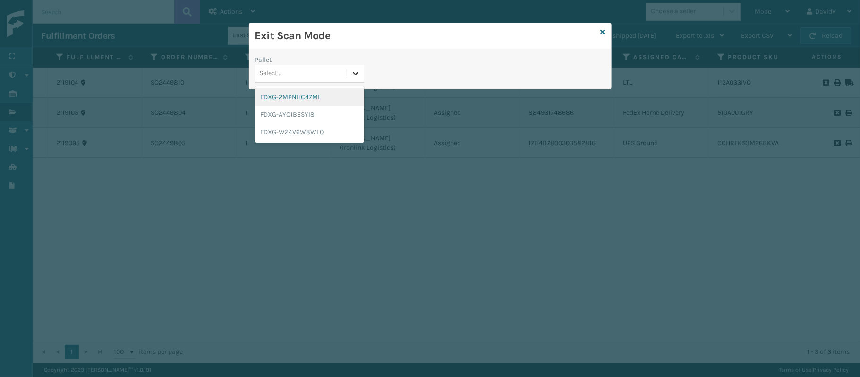
click at [352, 76] on icon at bounding box center [355, 72] width 9 height 9
click at [295, 128] on div "FDXG-W24V6W8WL0" at bounding box center [309, 131] width 109 height 17
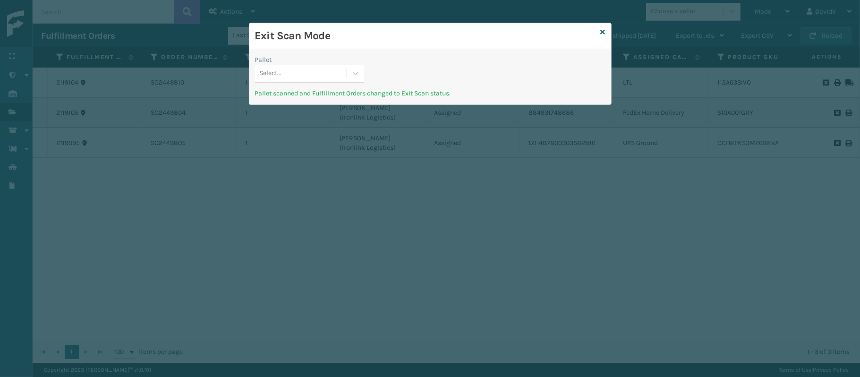
click at [599, 33] on div "Exit Scan Mode" at bounding box center [430, 36] width 362 height 26
click at [599, 34] on div "Exit Scan Mode" at bounding box center [430, 36] width 362 height 26
click at [603, 32] on icon at bounding box center [603, 32] width 5 height 7
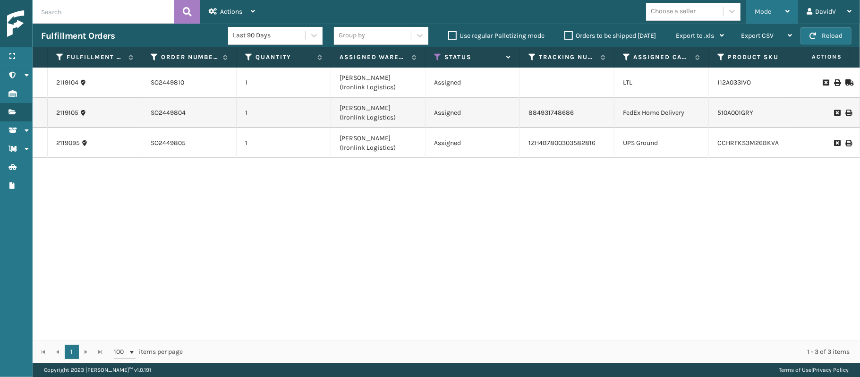
click at [777, 8] on div "Mode" at bounding box center [772, 12] width 35 height 24
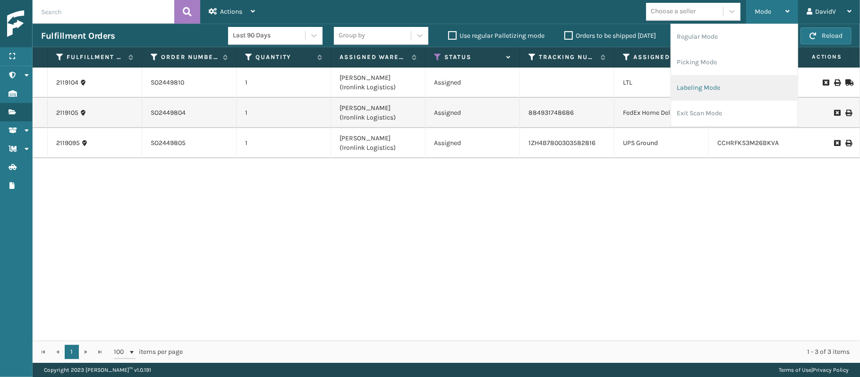
click at [694, 84] on li "Labeling Mode" at bounding box center [734, 87] width 127 height 25
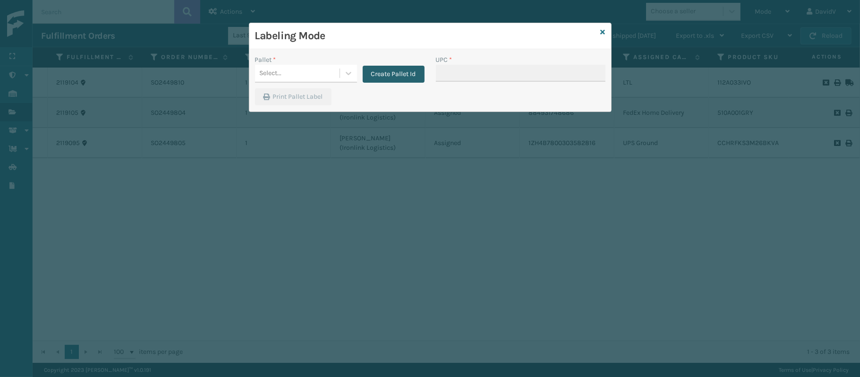
click at [377, 73] on button "Create Pallet Id" at bounding box center [394, 74] width 62 height 17
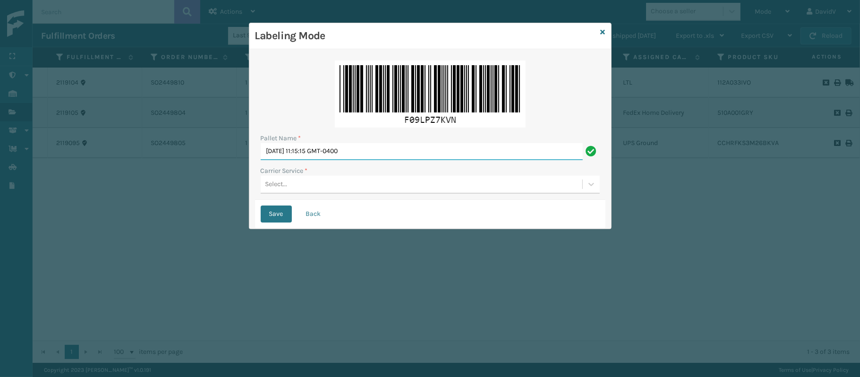
click at [339, 157] on input "[DATE] 11:15:15 GMT-0400" at bounding box center [422, 151] width 322 height 17
type input "LPN 517204 TRUCK #2"
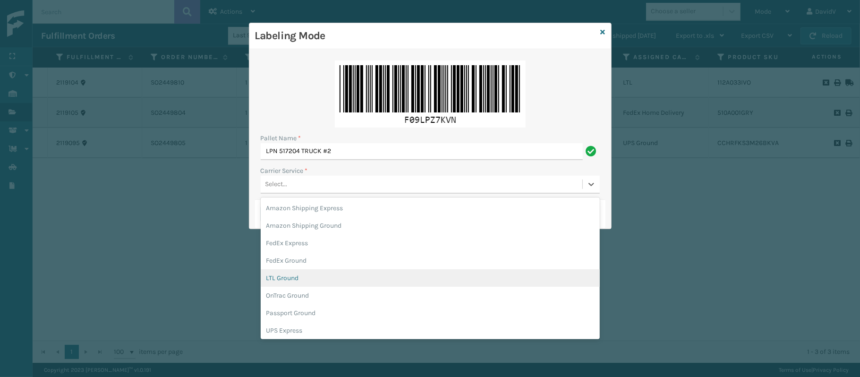
drag, startPoint x: 284, startPoint y: 191, endPoint x: 280, endPoint y: 280, distance: 89.3
click at [280, 194] on div "option LTL Ground focused, 5 of 11. 11 results available. Use Up and Down to ch…" at bounding box center [430, 185] width 339 height 18
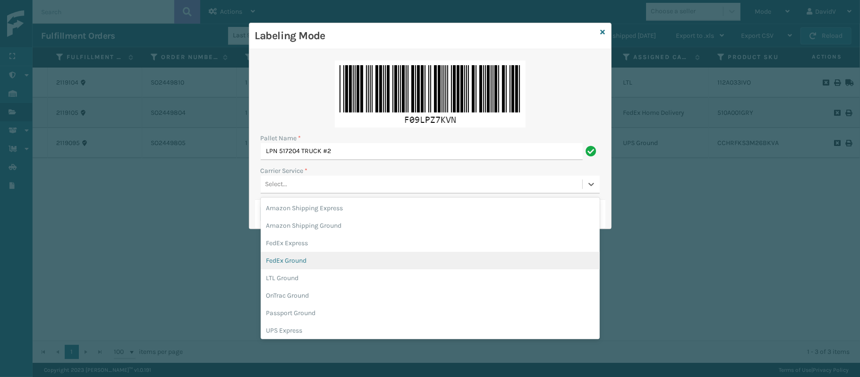
click at [289, 252] on div "FedEx Ground" at bounding box center [430, 260] width 339 height 17
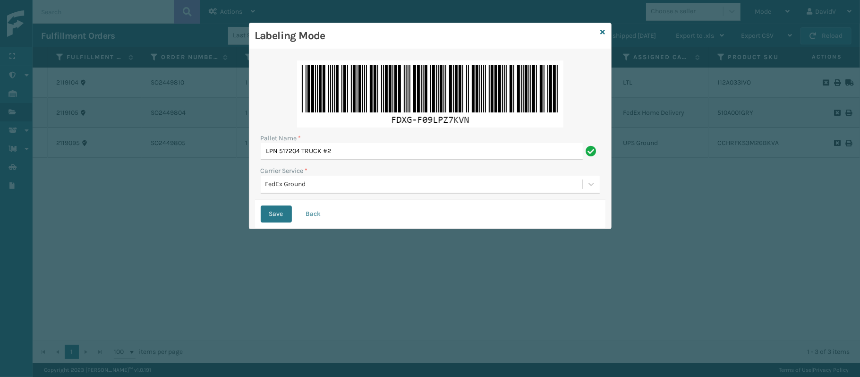
click at [270, 204] on div "Save Back" at bounding box center [430, 214] width 350 height 28
click at [270, 218] on button "Save" at bounding box center [276, 213] width 31 height 17
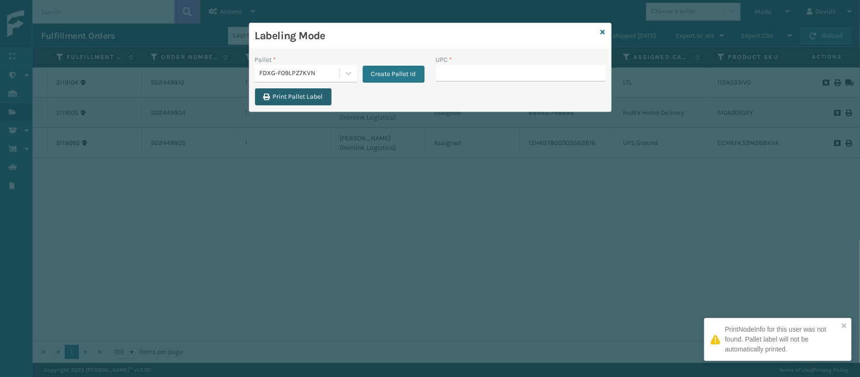
click at [306, 100] on button "Print Pallet Label" at bounding box center [293, 96] width 76 height 17
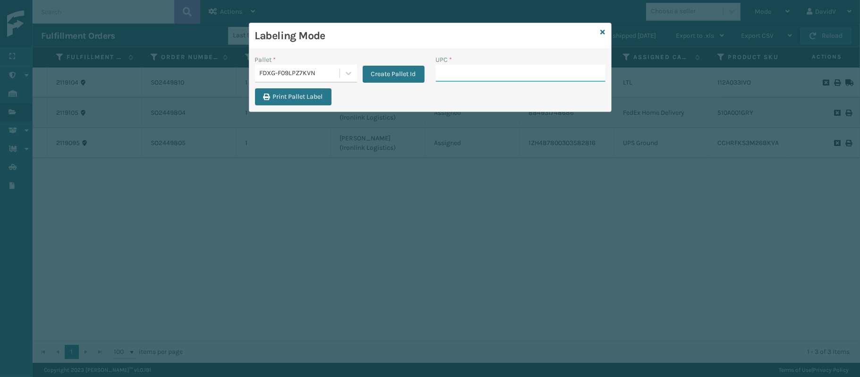
click at [470, 76] on input "UPC *" at bounding box center [521, 73] width 170 height 17
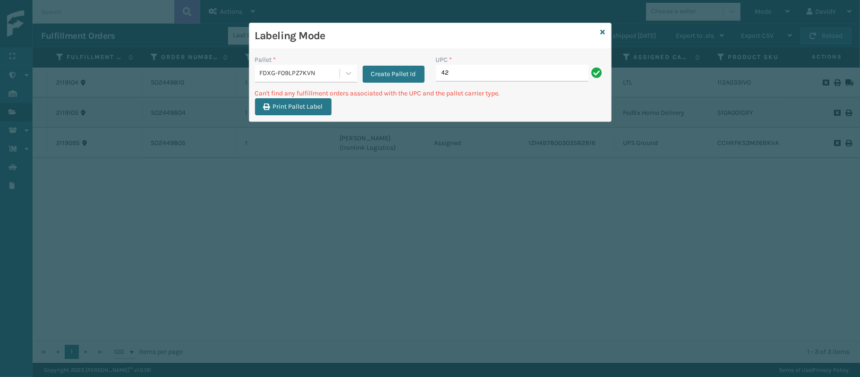
type input "4"
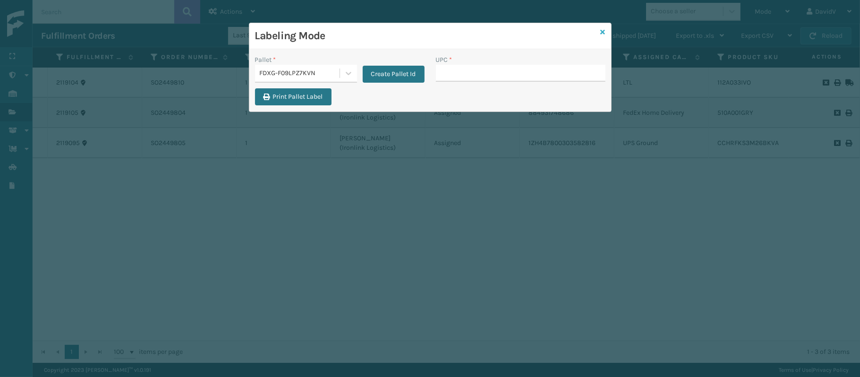
click at [601, 29] on icon at bounding box center [603, 32] width 5 height 7
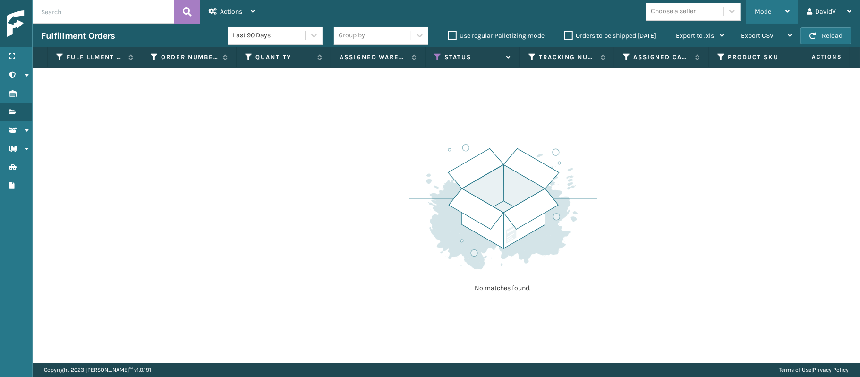
click at [761, 17] on div "Mode" at bounding box center [772, 12] width 35 height 24
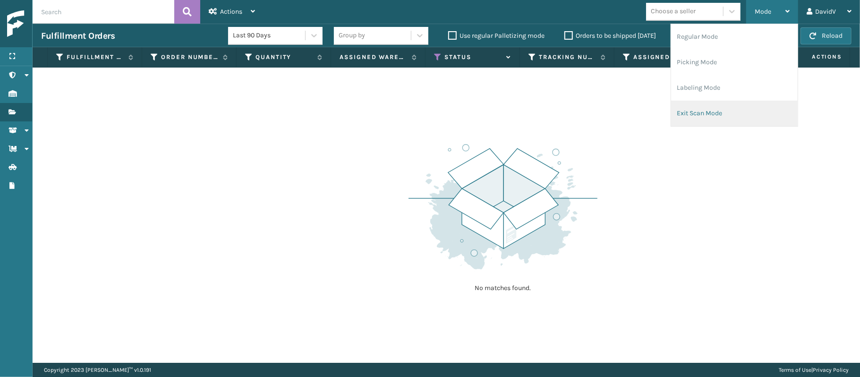
click at [692, 108] on li "Exit Scan Mode" at bounding box center [734, 113] width 127 height 25
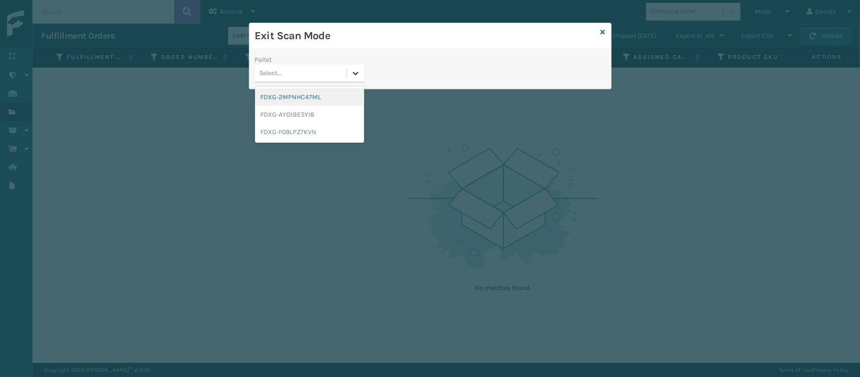
click at [350, 69] on div at bounding box center [355, 73] width 17 height 17
click at [293, 127] on div "FDXG-F09LPZ7KVN" at bounding box center [309, 131] width 109 height 17
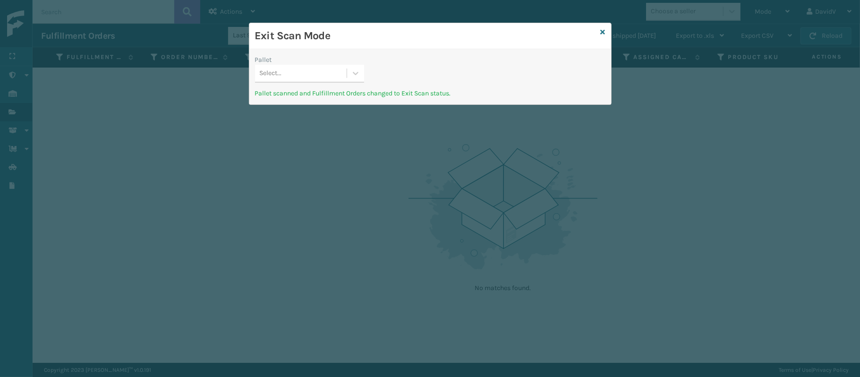
click at [599, 31] on div "Exit Scan Mode" at bounding box center [430, 36] width 362 height 26
click at [602, 30] on icon at bounding box center [603, 32] width 5 height 7
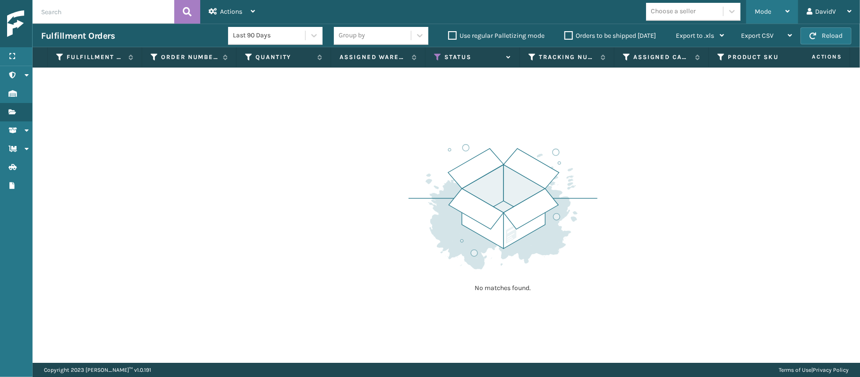
click at [767, 17] on div "Mode" at bounding box center [772, 12] width 35 height 24
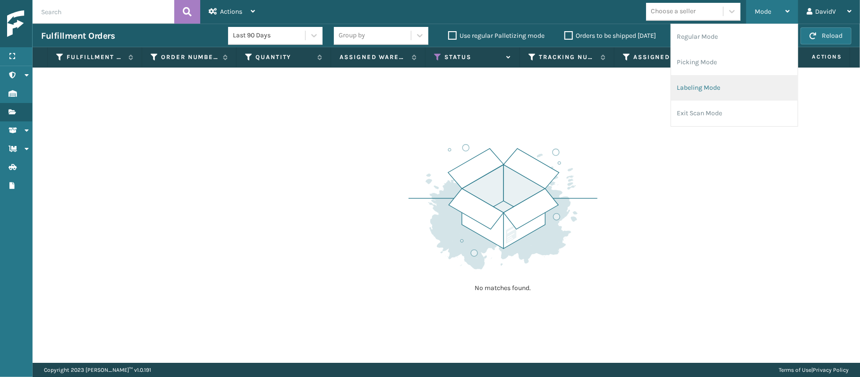
click at [699, 83] on li "Labeling Mode" at bounding box center [734, 87] width 127 height 25
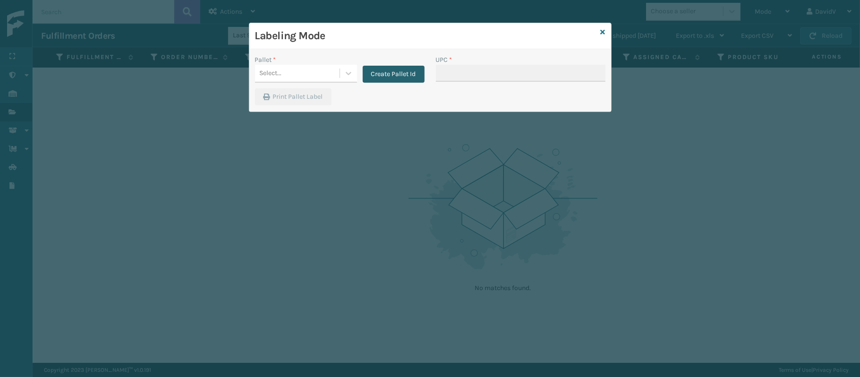
click at [384, 76] on button "Create Pallet Id" at bounding box center [394, 74] width 62 height 17
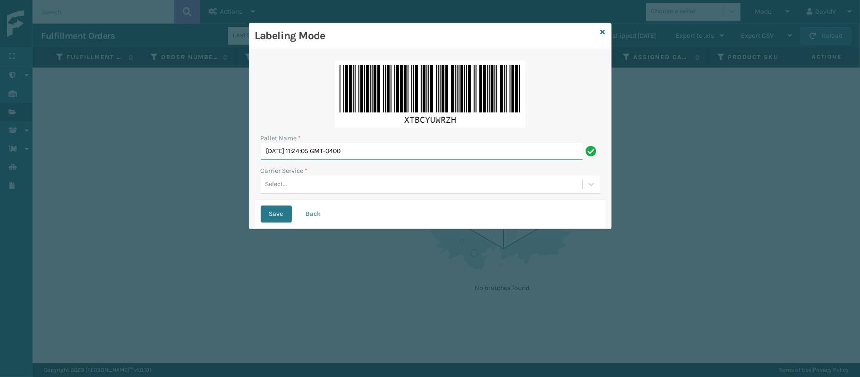
click at [325, 146] on input "[DATE] 11:24:05 GMT-0400" at bounding box center [422, 151] width 322 height 17
type input "LPN 517208 TRUCK #2"
click at [297, 174] on label "Carrier Service *" at bounding box center [284, 171] width 47 height 10
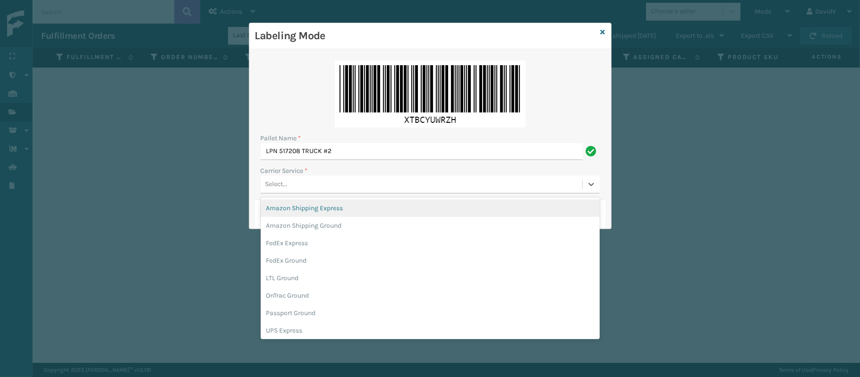
click at [296, 182] on div "Select..." at bounding box center [422, 185] width 322 height 16
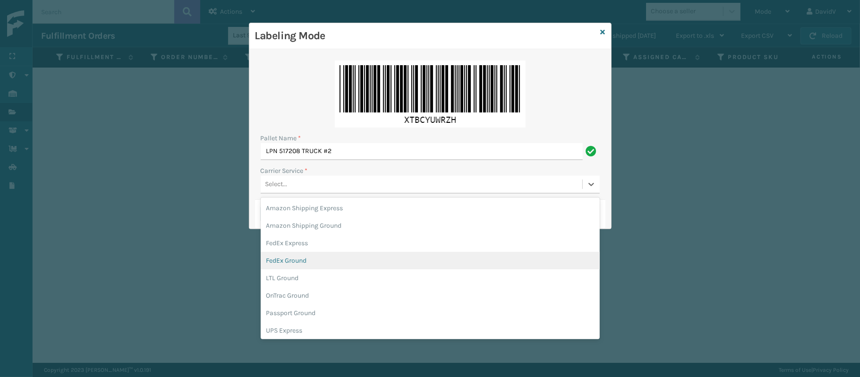
click at [295, 258] on div "FedEx Ground" at bounding box center [430, 260] width 339 height 17
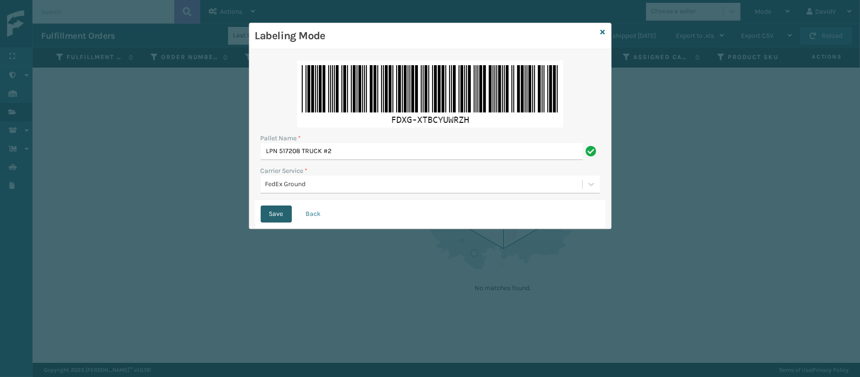
click at [267, 210] on button "Save" at bounding box center [276, 213] width 31 height 17
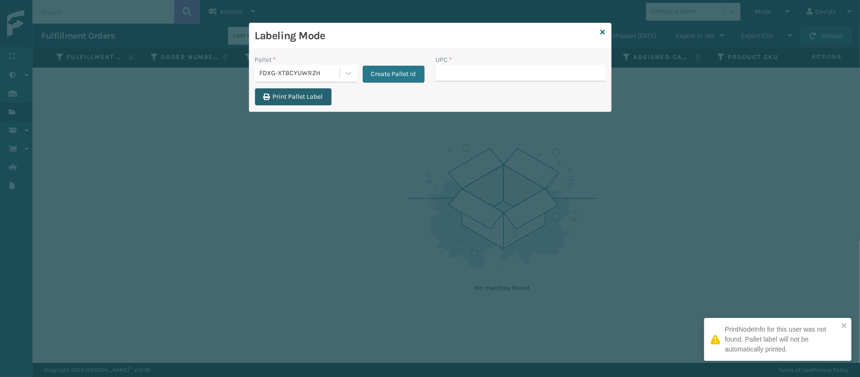
click at [310, 99] on button "Print Pallet Label" at bounding box center [293, 96] width 76 height 17
click at [466, 70] on input "UPC *" at bounding box center [521, 73] width 170 height 17
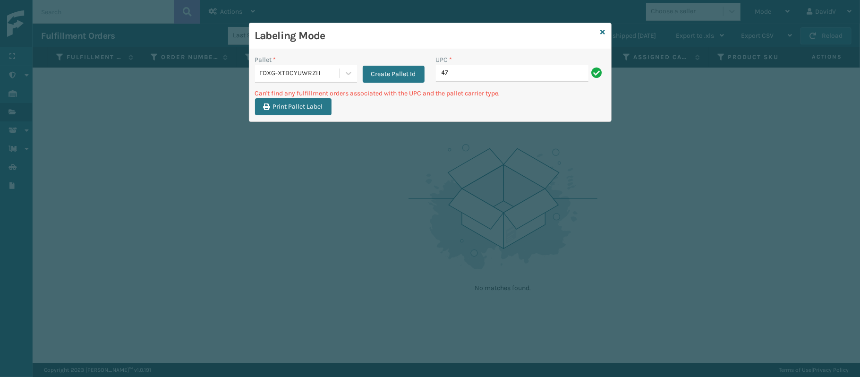
type input "4"
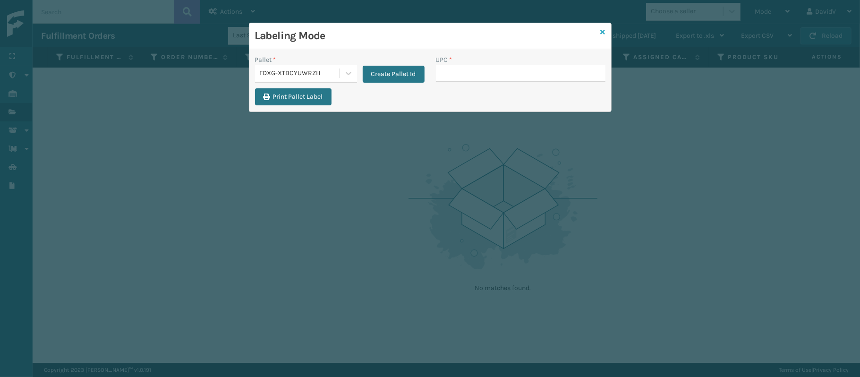
click at [603, 29] on icon at bounding box center [603, 32] width 5 height 7
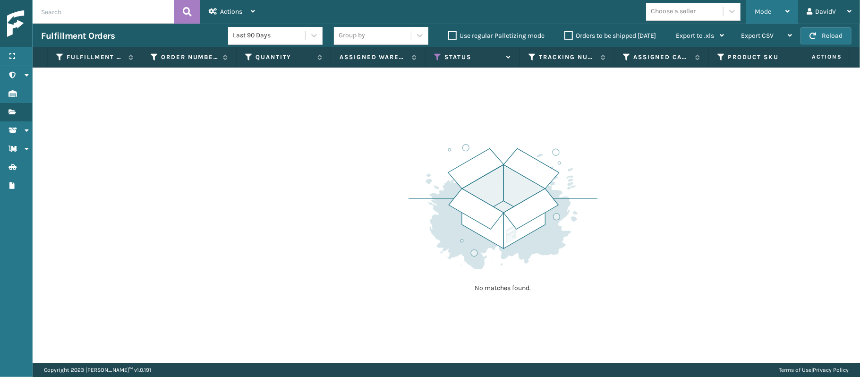
click at [765, 12] on span "Mode" at bounding box center [763, 12] width 17 height 8
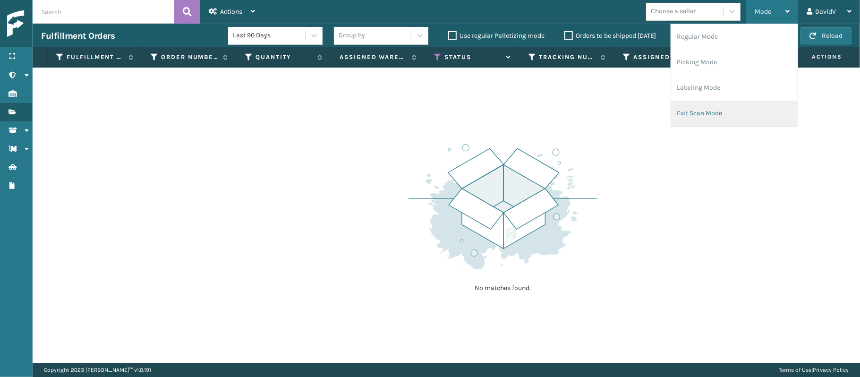
click at [679, 121] on li "Exit Scan Mode" at bounding box center [734, 113] width 127 height 25
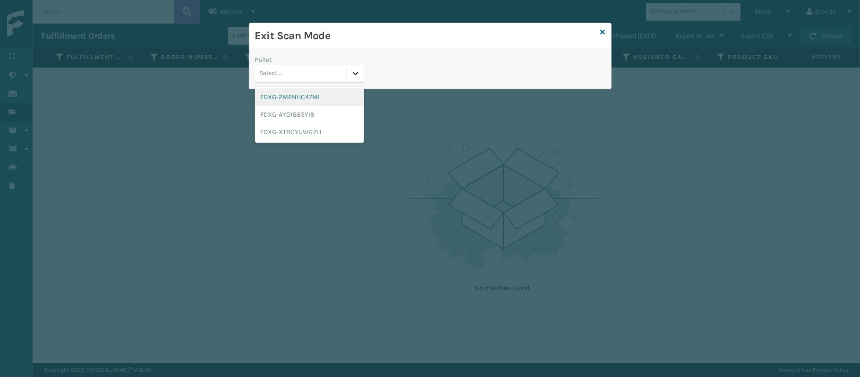
click at [359, 70] on icon at bounding box center [355, 72] width 9 height 9
click at [291, 129] on div "FDXG-XTBCYUWRZH" at bounding box center [309, 131] width 109 height 17
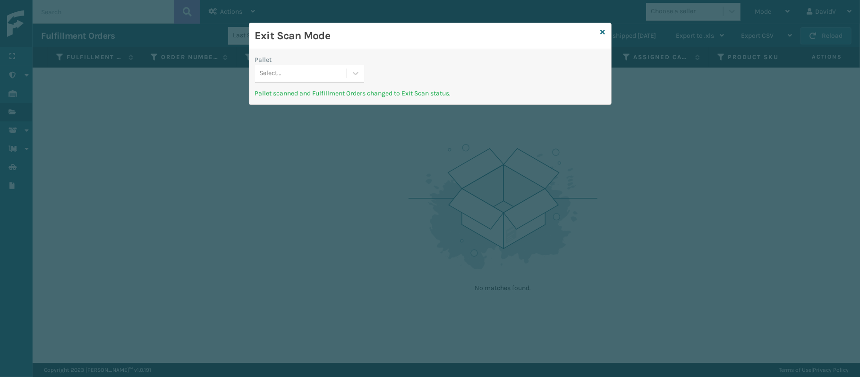
click at [607, 34] on div "Exit Scan Mode" at bounding box center [430, 36] width 362 height 26
click at [595, 25] on div "Exit Scan Mode" at bounding box center [430, 36] width 362 height 26
click at [604, 31] on icon at bounding box center [603, 32] width 5 height 7
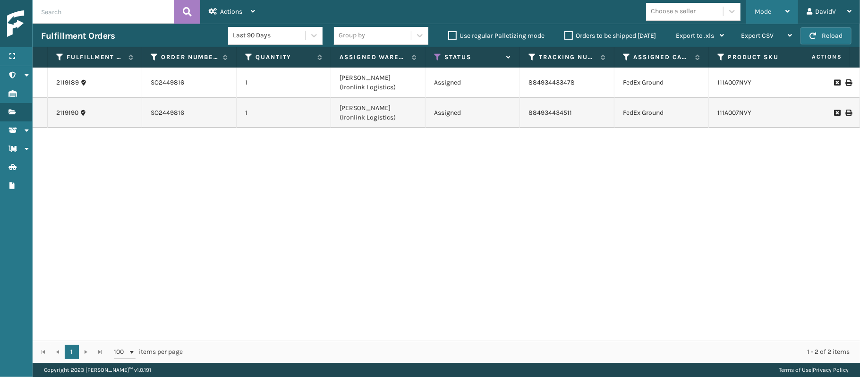
click at [775, 17] on div "Mode" at bounding box center [772, 12] width 35 height 24
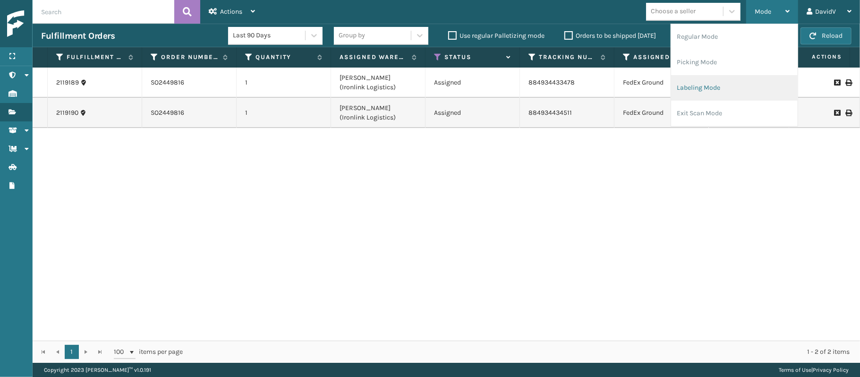
click at [731, 95] on li "Labeling Mode" at bounding box center [734, 87] width 127 height 25
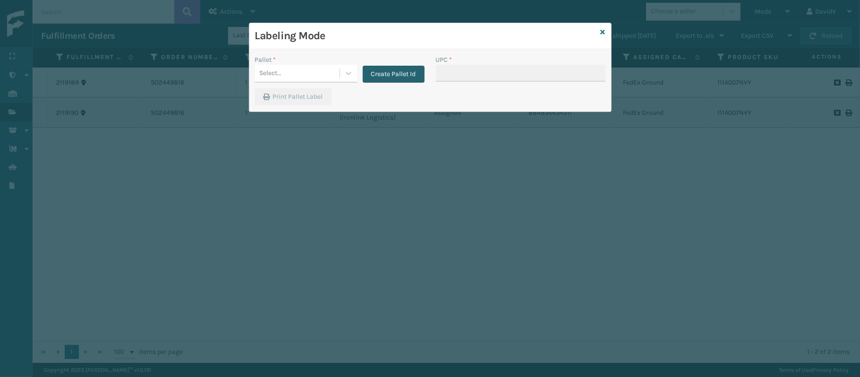
click at [395, 70] on button "Create Pallet Id" at bounding box center [394, 74] width 62 height 17
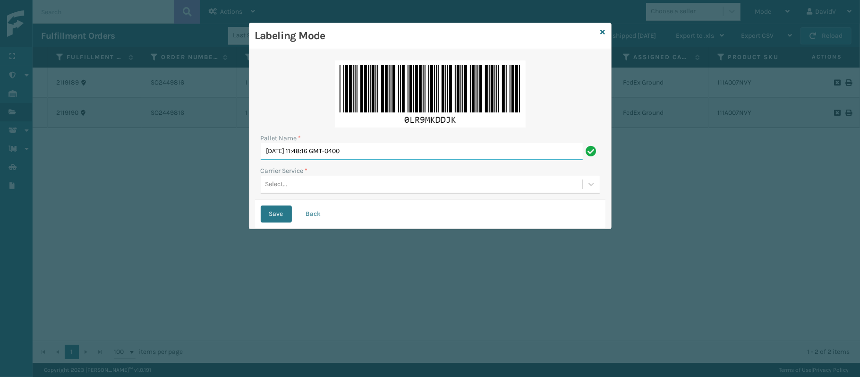
click at [364, 148] on input "[DATE] 11:48:16 GMT-0400" at bounding box center [422, 151] width 322 height 17
type input "LPN 517209"
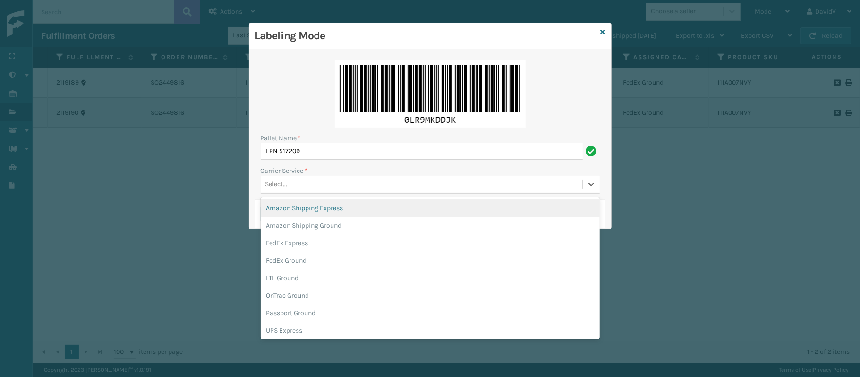
click at [329, 187] on div "Select..." at bounding box center [422, 185] width 322 height 16
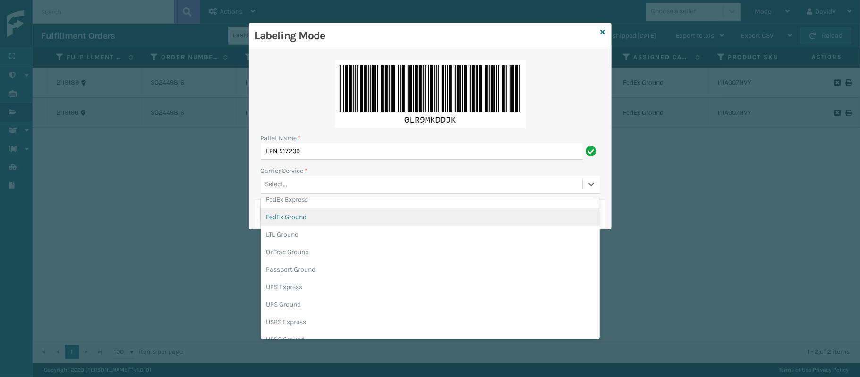
scroll to position [54, 0]
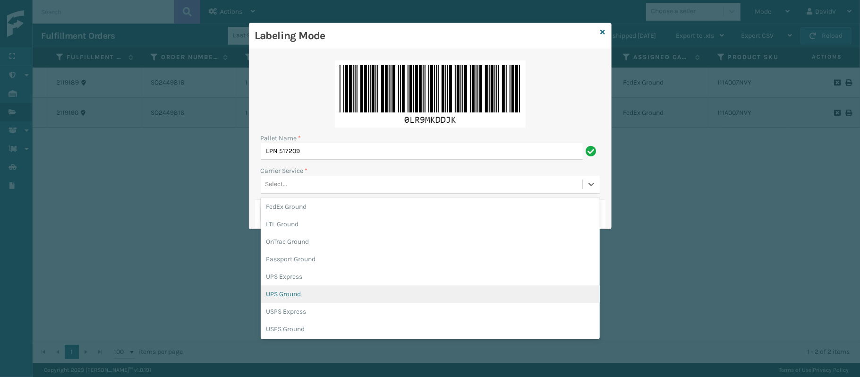
click at [329, 294] on div "UPS Ground" at bounding box center [430, 293] width 339 height 17
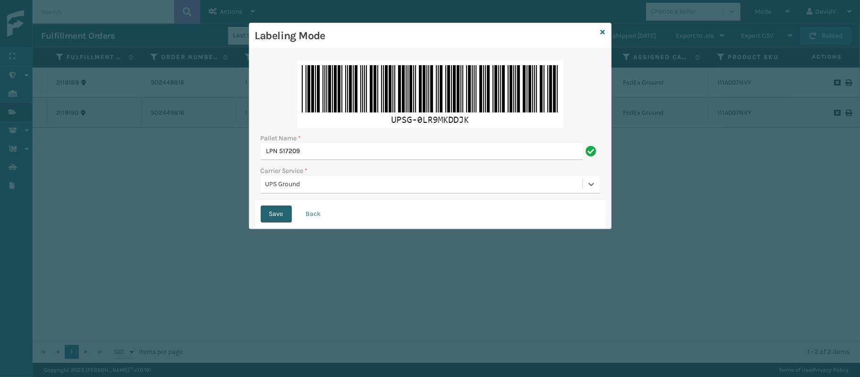
click at [267, 216] on button "Save" at bounding box center [276, 213] width 31 height 17
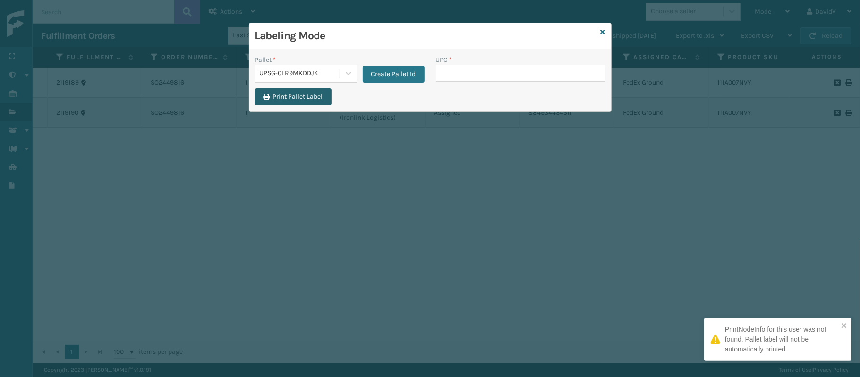
click at [301, 103] on button "Print Pallet Label" at bounding box center [293, 96] width 76 height 17
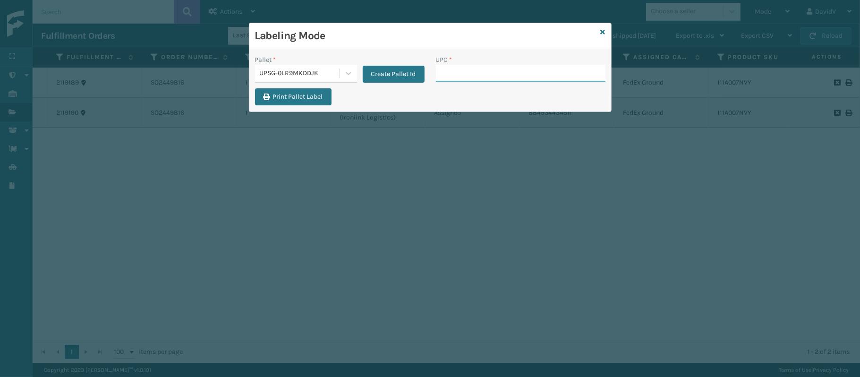
click at [479, 78] on input "UPC *" at bounding box center [521, 73] width 170 height 17
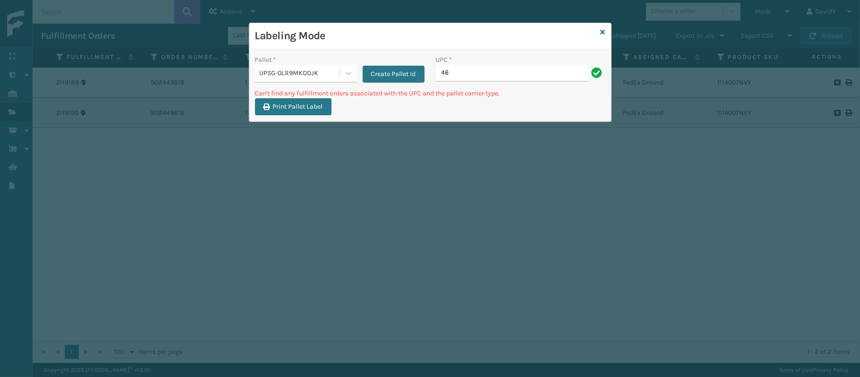
type input "4"
